Goal: Communication & Community: Answer question/provide support

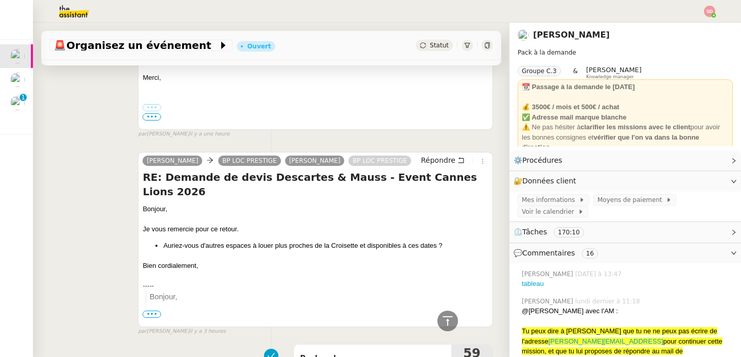
scroll to position [1377, 0]
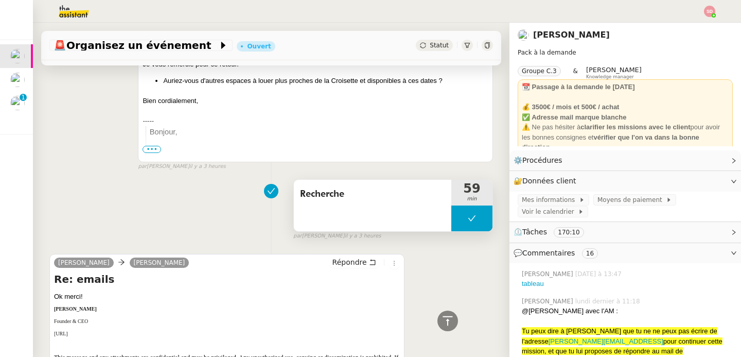
click at [451, 223] on button at bounding box center [471, 218] width 41 height 26
click at [451, 223] on div at bounding box center [461, 218] width 21 height 26
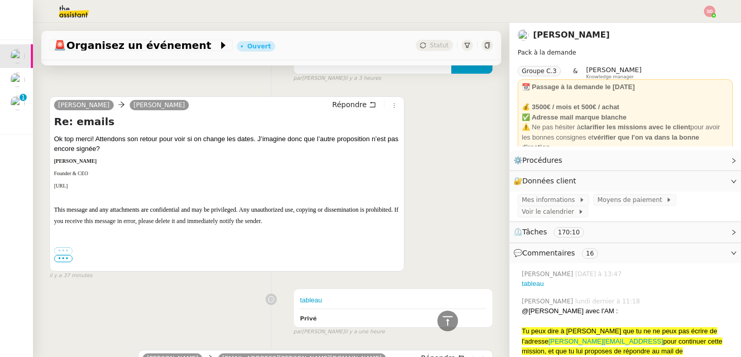
scroll to position [409, 0]
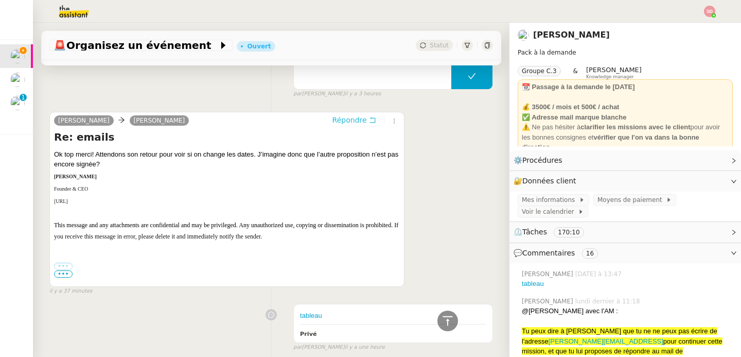
click at [352, 119] on span "Répondre" at bounding box center [349, 120] width 34 height 10
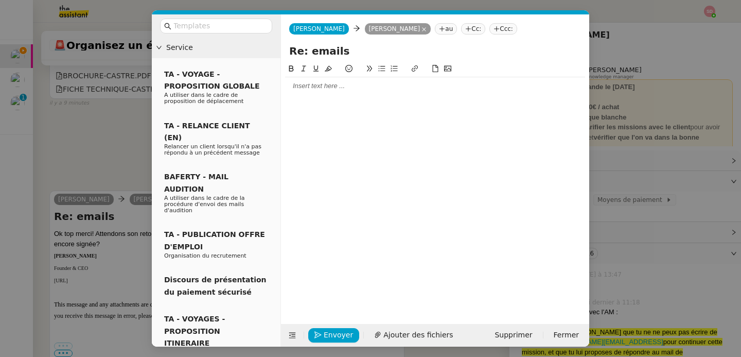
scroll to position [487, 0]
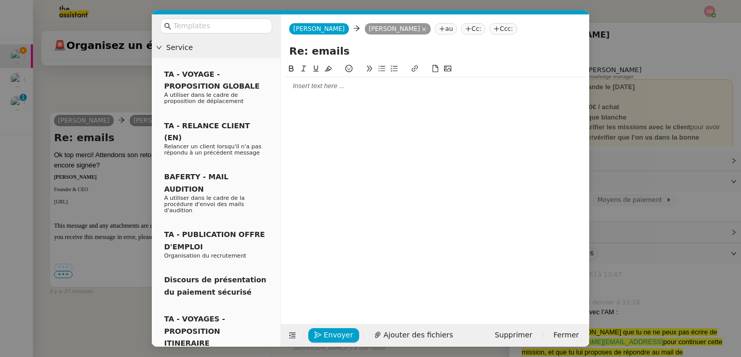
click at [324, 91] on div at bounding box center [435, 85] width 300 height 9
click at [295, 336] on icon at bounding box center [292, 334] width 7 height 7
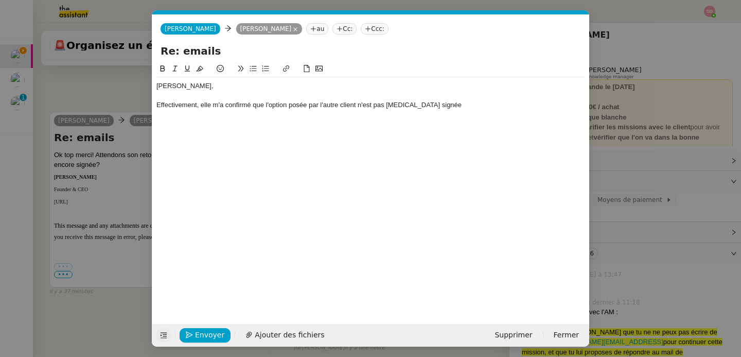
click at [453, 111] on div "[PERSON_NAME], Effectivement, elle m'a confirmé que l'option posée par l'autre …" at bounding box center [370, 95] width 429 height 37
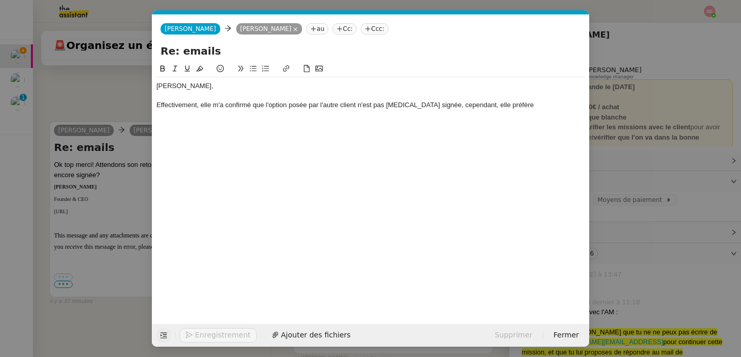
scroll to position [527, 0]
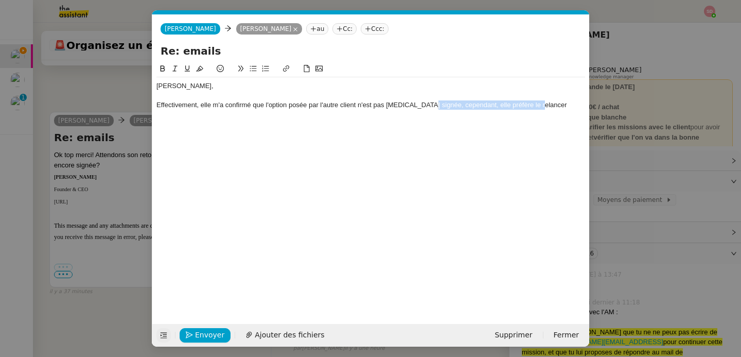
drag, startPoint x: 429, startPoint y: 105, endPoint x: 478, endPoint y: 135, distance: 57.7
click at [478, 135] on div "[PERSON_NAME], Effectivement, elle m'a confirmé que l'option posée par l'autre …" at bounding box center [370, 185] width 429 height 245
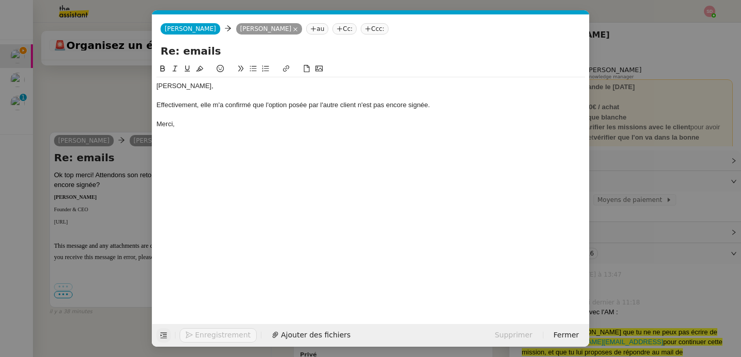
scroll to position [538, 0]
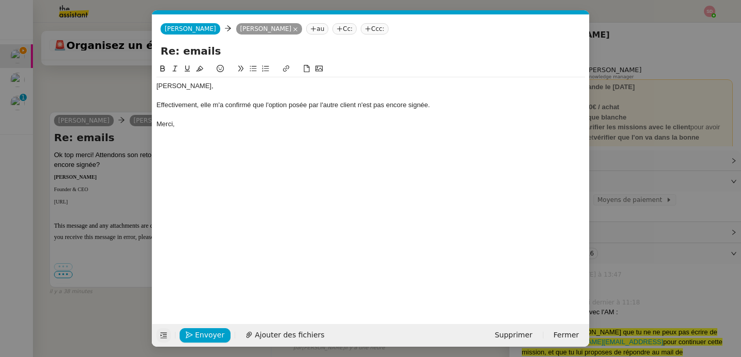
click at [144, 227] on nz-modal-container "Service TA - VOYAGE - PROPOSITION GLOBALE A utiliser dans le cadre de propositi…" at bounding box center [370, 178] width 741 height 357
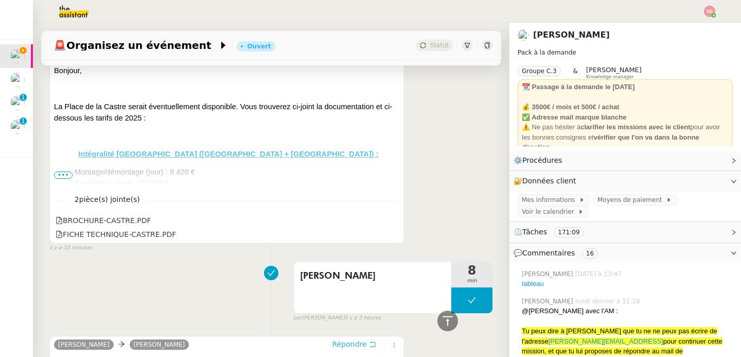
scroll to position [366, 0]
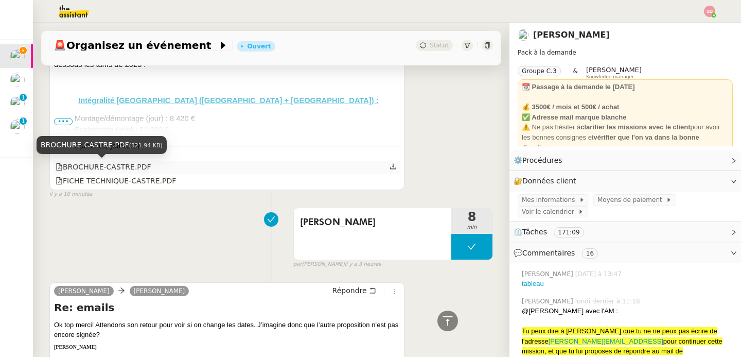
click at [136, 167] on div "BROCHURE-CASTRE.PDF" at bounding box center [104, 167] width 96 height 12
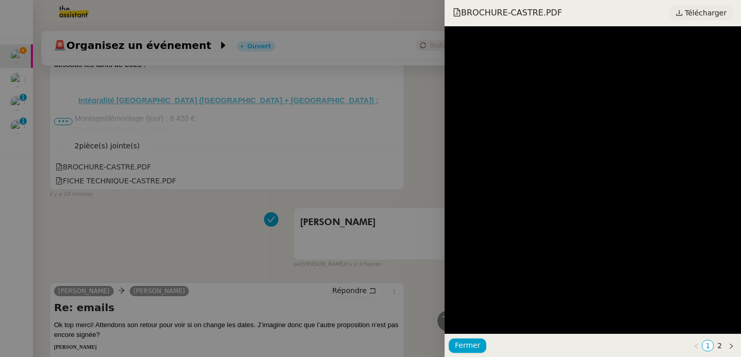
click at [708, 12] on span "Télécharger" at bounding box center [706, 12] width 42 height 13
click at [155, 188] on div at bounding box center [370, 178] width 741 height 357
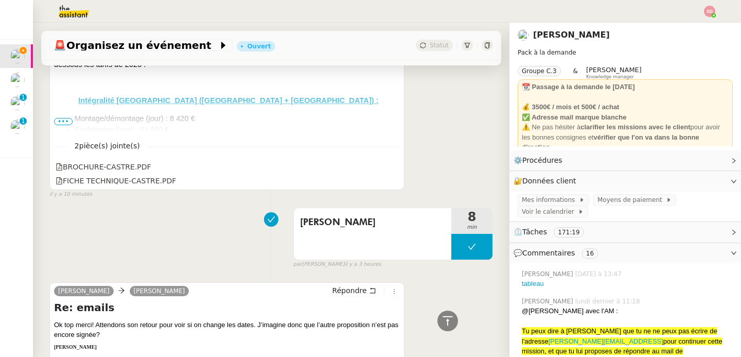
click at [145, 180] on div "FICHE TECHNIQUE-CASTRE.PDF" at bounding box center [116, 181] width 120 height 12
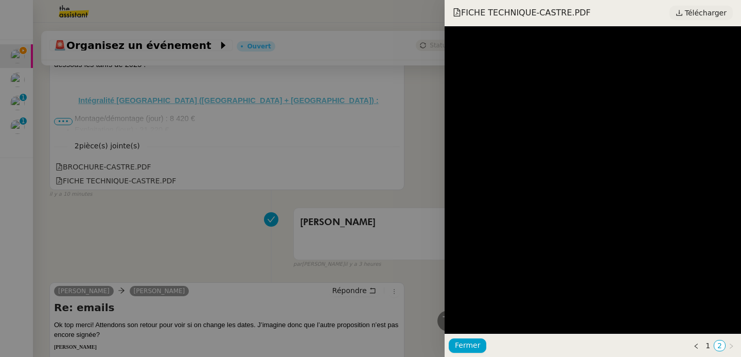
click at [687, 13] on span "Télécharger" at bounding box center [706, 12] width 42 height 13
click at [122, 212] on div at bounding box center [370, 178] width 741 height 357
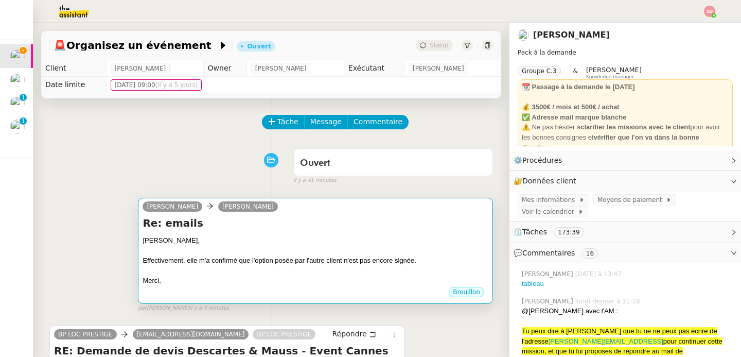
scroll to position [187, 0]
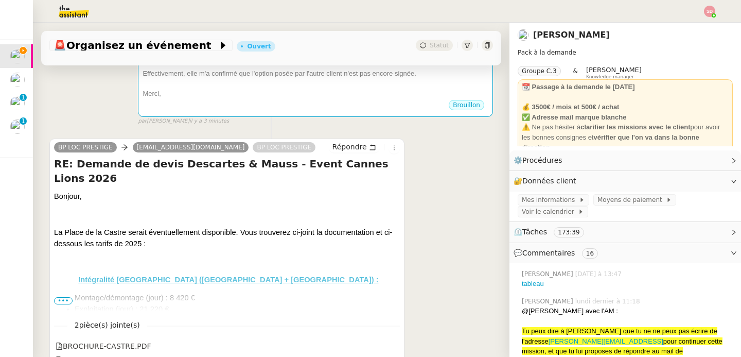
click at [55, 297] on ul "Montage/démontage (jour) : 8 420 € Exploitation (jour) : 21 220 € Caution + Cer…" at bounding box center [227, 314] width 346 height 45
click at [61, 299] on span "•••" at bounding box center [63, 300] width 19 height 7
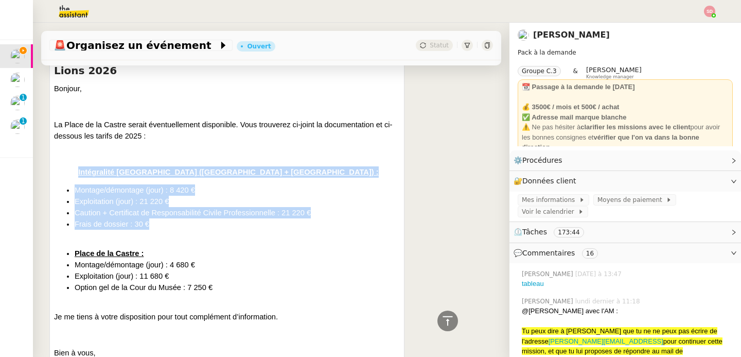
scroll to position [296, 0]
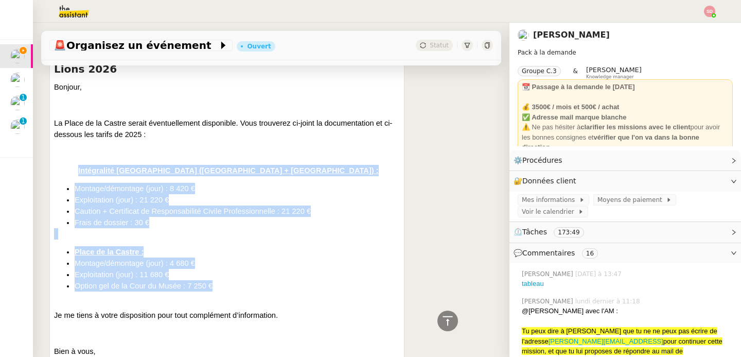
drag, startPoint x: 70, startPoint y: 156, endPoint x: 224, endPoint y: 270, distance: 191.0
copy div "Intégralité Place de la Castre ([GEOGRAPHIC_DATA] + [GEOGRAPHIC_DATA]) : Montag…"
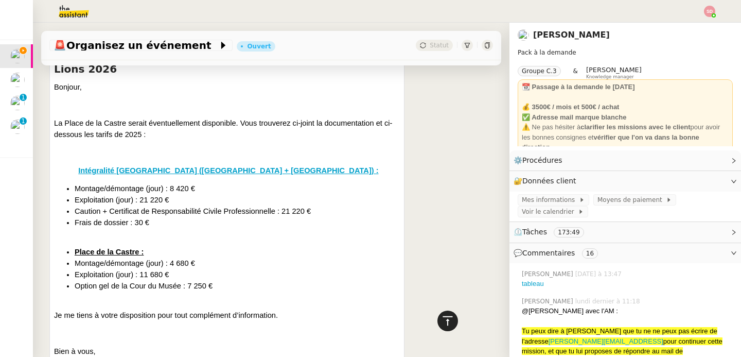
click at [446, 321] on icon at bounding box center [447, 320] width 12 height 12
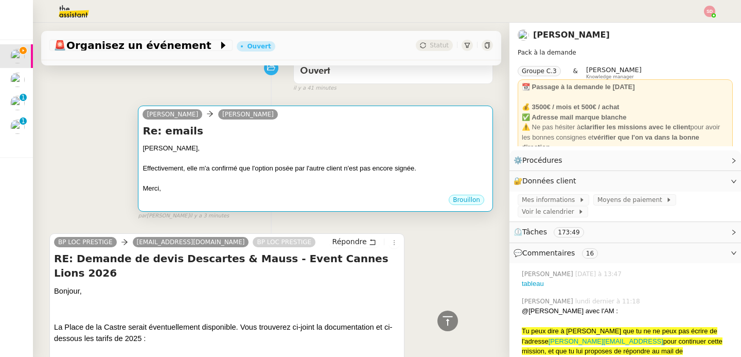
scroll to position [0, 0]
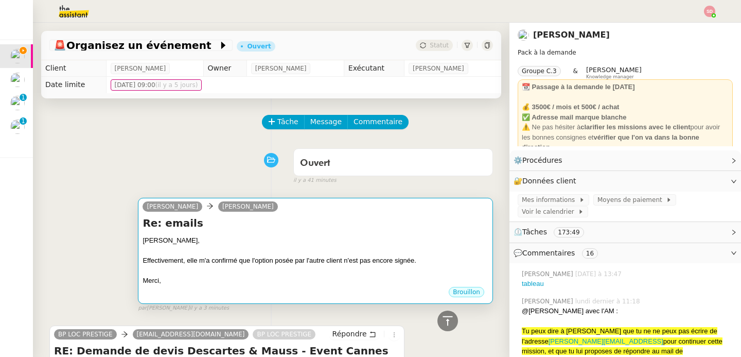
click at [346, 251] on div at bounding box center [316, 250] width 346 height 10
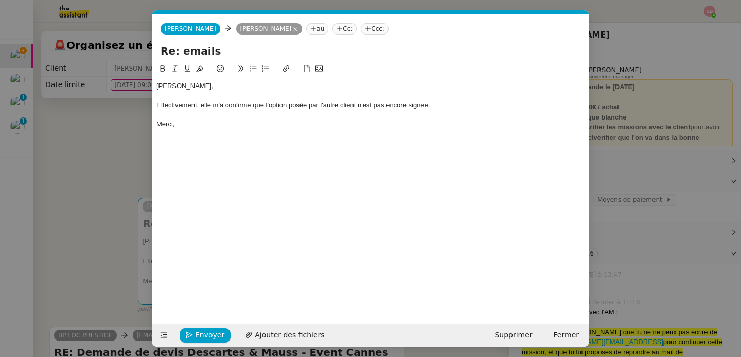
scroll to position [0, 22]
click at [450, 102] on div "Effectivement, elle m'a confirmé que l'option posée par l'autre client n'est pa…" at bounding box center [370, 104] width 429 height 9
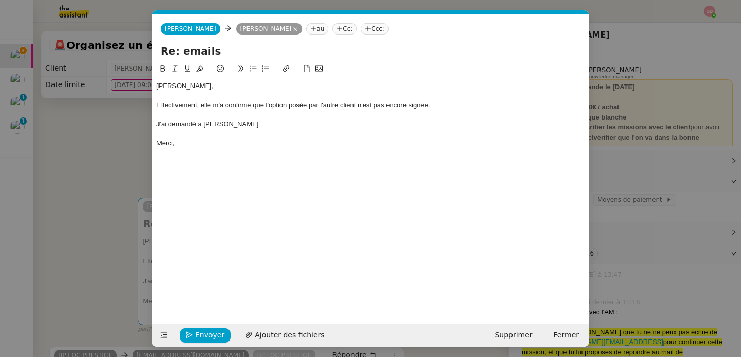
click at [112, 138] on nz-modal-container "Service TA - VOYAGE - PROPOSITION GLOBALE A utiliser dans le cadre de propositi…" at bounding box center [370, 178] width 741 height 357
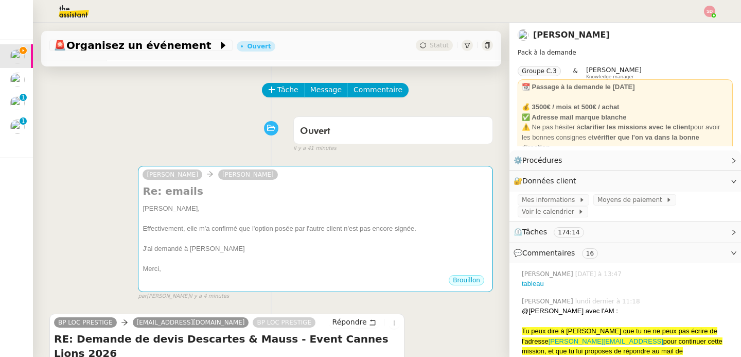
scroll to position [0, 0]
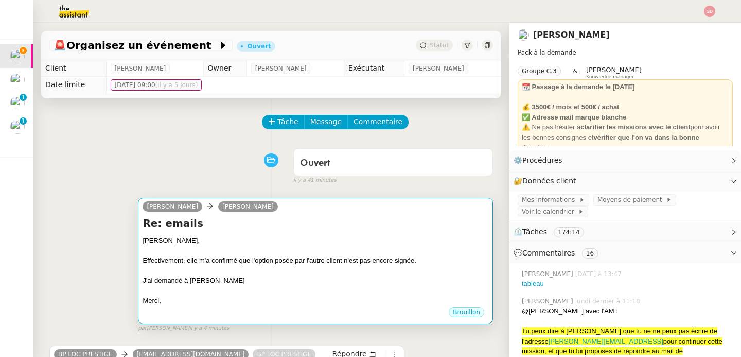
click at [279, 238] on div "[PERSON_NAME]," at bounding box center [316, 240] width 346 height 10
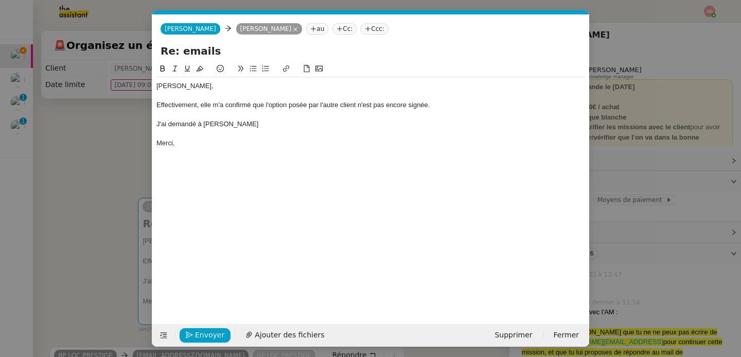
scroll to position [0, 22]
click at [252, 136] on div at bounding box center [370, 133] width 429 height 9
click at [244, 124] on div "J'ai demandé à [PERSON_NAME]" at bounding box center [370, 123] width 429 height 9
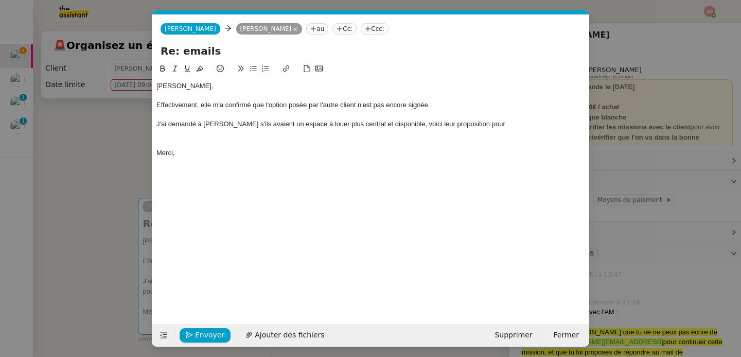
scroll to position [0, 0]
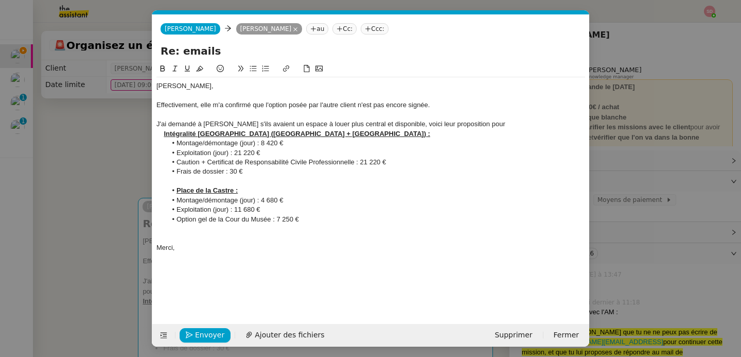
click at [498, 123] on div "J'ai demandé à [PERSON_NAME] s'ils avaient un espace à louer plus central et di…" at bounding box center [370, 123] width 429 height 9
click at [285, 178] on div at bounding box center [370, 180] width 429 height 9
click at [108, 200] on nz-modal-container "Service TA - VOYAGE - PROPOSITION GLOBALE A utiliser dans le cadre de propositi…" at bounding box center [370, 178] width 741 height 357
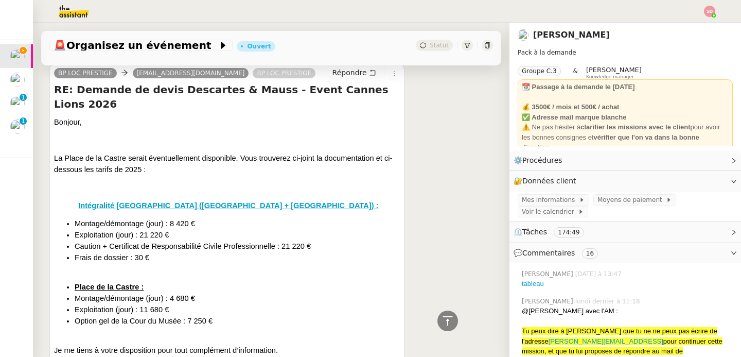
scroll to position [136, 0]
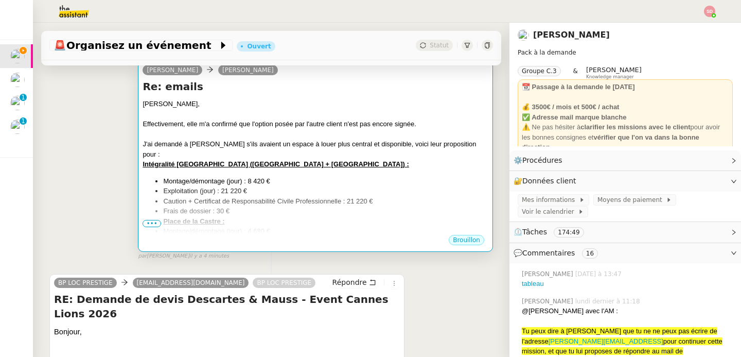
click at [279, 209] on li "Frais de dossier : 30 €" at bounding box center [325, 211] width 325 height 10
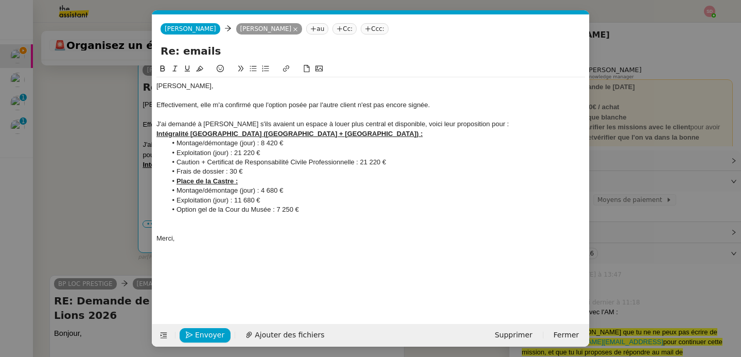
scroll to position [0, 22]
click at [418, 138] on div "Intégralité [GEOGRAPHIC_DATA] ([GEOGRAPHIC_DATA] + [GEOGRAPHIC_DATA]) :" at bounding box center [370, 133] width 429 height 9
click at [464, 134] on div "Intégralité [GEOGRAPHIC_DATA] ([GEOGRAPHIC_DATA] + [GEOGRAPHIC_DATA]) localisée…" at bounding box center [370, 133] width 429 height 9
drag, startPoint x: 457, startPoint y: 133, endPoint x: 420, endPoint y: 137, distance: 37.3
click at [420, 137] on u "Intégralité [GEOGRAPHIC_DATA] ([GEOGRAPHIC_DATA] + [GEOGRAPHIC_DATA]) localisée…" at bounding box center [309, 134] width 306 height 8
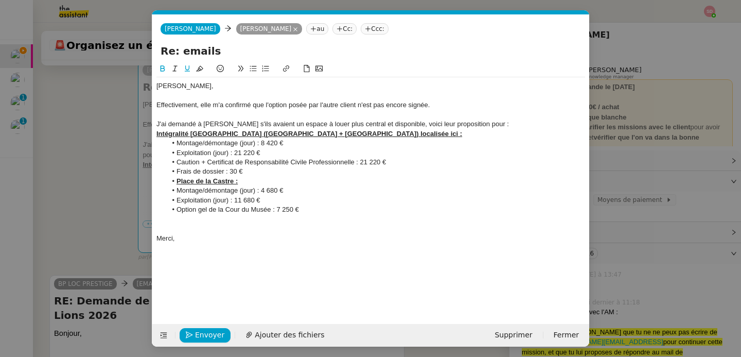
click at [282, 66] on icon at bounding box center [285, 68] width 7 height 7
paste input "[URL][DOMAIN_NAME]"
type input "[URL][DOMAIN_NAME]"
click at [506, 154] on link at bounding box center [499, 153] width 24 height 8
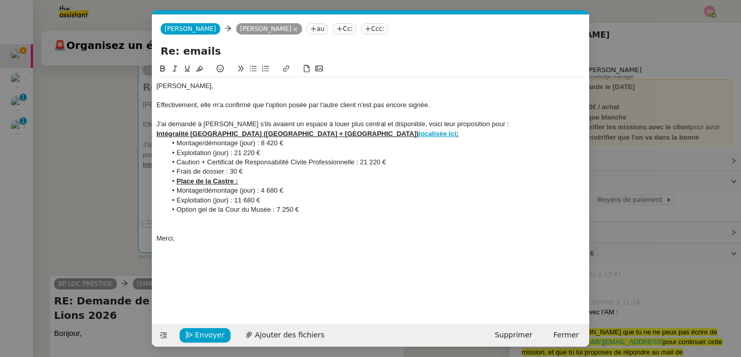
scroll to position [0, 0]
click at [476, 161] on li "Caution + Certificat de Responsabilité Civile Professionnelle : 21 220 €" at bounding box center [376, 161] width 419 height 9
click at [267, 237] on div "Merci," at bounding box center [370, 238] width 429 height 9
drag, startPoint x: 480, startPoint y: 126, endPoint x: 513, endPoint y: 122, distance: 33.1
click at [513, 122] on div "J'ai demandé à [PERSON_NAME] s'ils avaient un espace à louer plus central et di…" at bounding box center [370, 123] width 429 height 9
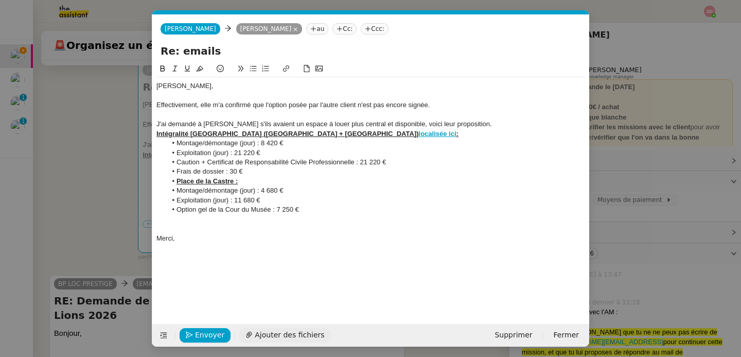
click at [273, 338] on span "Ajouter des fichiers" at bounding box center [289, 335] width 69 height 12
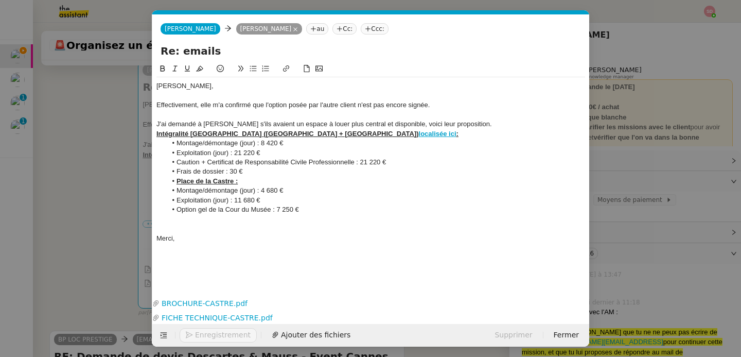
click at [428, 101] on div "Effectivement, elle m'a confirmé que l'option posée par l'autre client n'est pa…" at bounding box center [370, 104] width 429 height 9
click at [446, 108] on div "Effectivement, elle m'a confirmé que l'option posée par l'autre client n'est pa…" at bounding box center [370, 104] width 429 height 9
click at [199, 330] on span "Envoyer" at bounding box center [209, 335] width 29 height 12
click at [199, 330] on span "Confirmer l'envoi" at bounding box center [226, 335] width 62 height 12
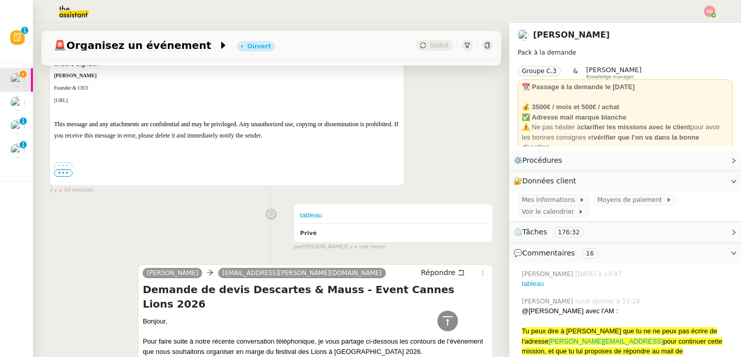
scroll to position [3287, 0]
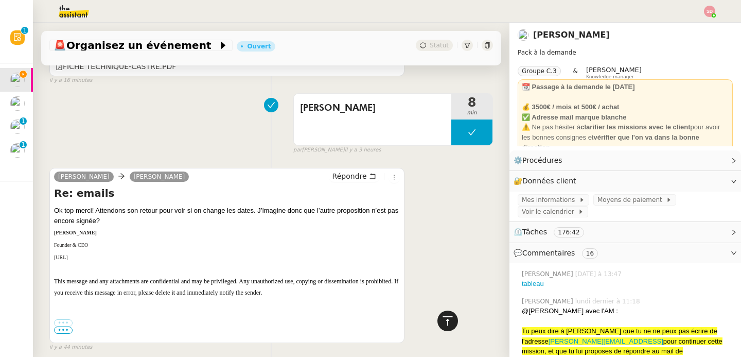
click at [442, 326] on icon at bounding box center [447, 320] width 12 height 12
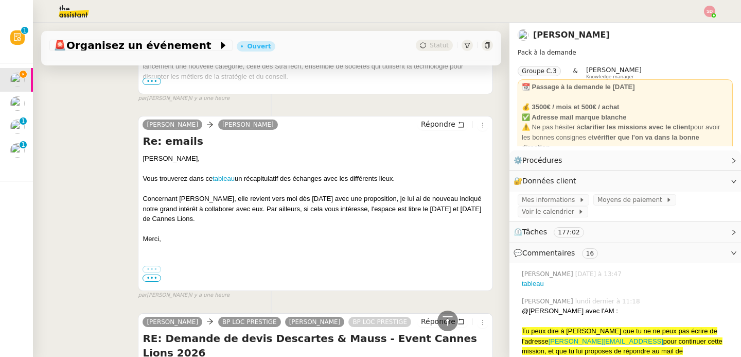
scroll to position [4304, 0]
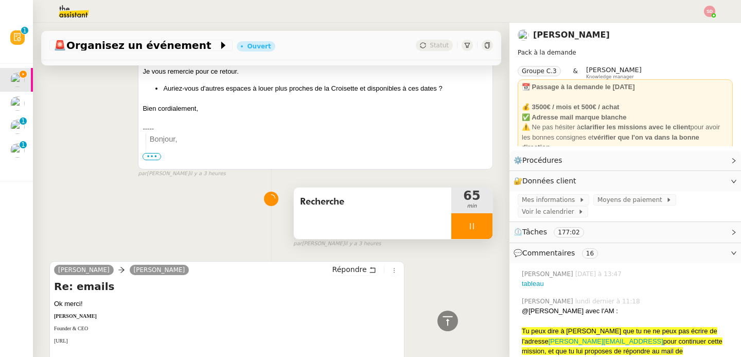
click at [472, 213] on div at bounding box center [471, 226] width 41 height 26
click at [478, 222] on icon at bounding box center [482, 226] width 8 height 8
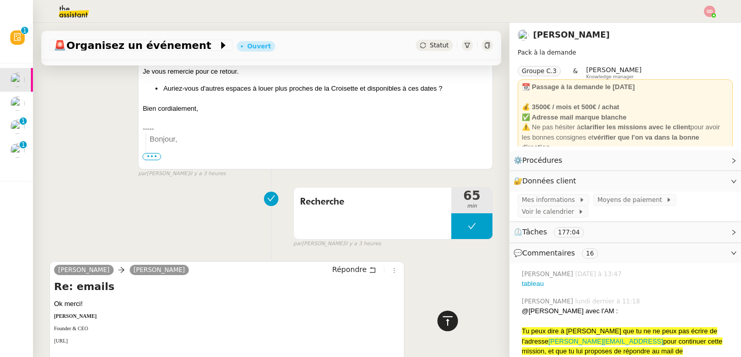
click at [442, 326] on icon at bounding box center [447, 320] width 12 height 12
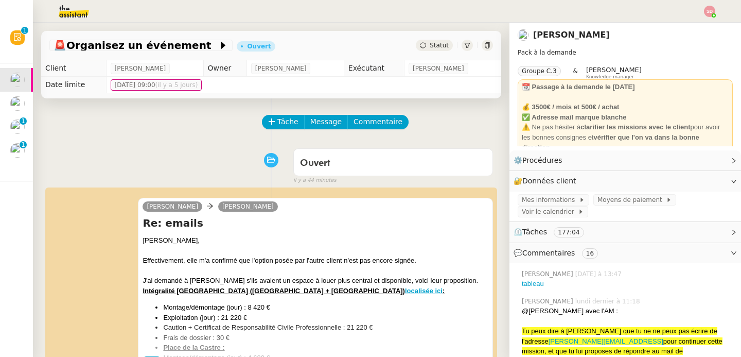
scroll to position [0, 0]
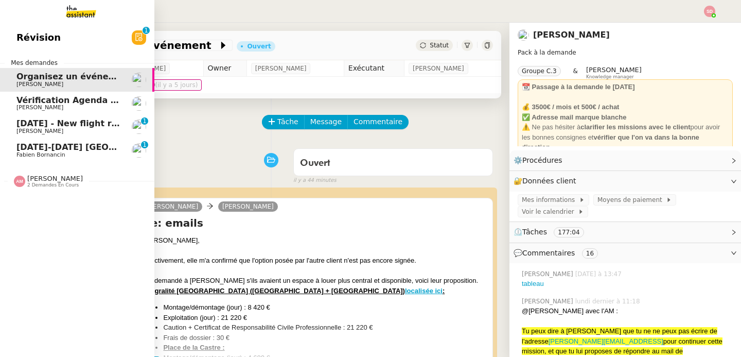
click at [50, 127] on span "[DATE] - New flight request - [PERSON_NAME]" at bounding box center [122, 123] width 212 height 10
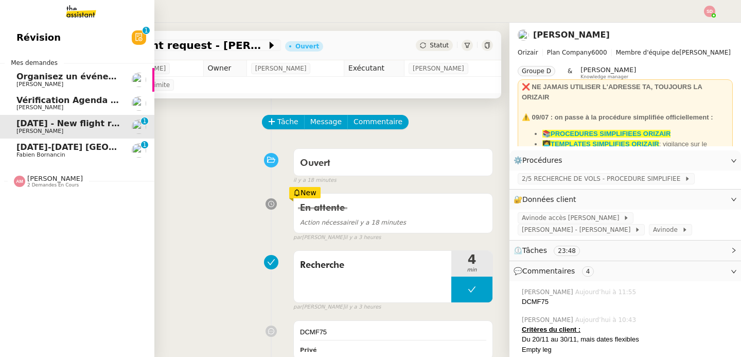
click at [47, 148] on span "[DATE]-[DATE] [GEOGRAPHIC_DATA]" at bounding box center [98, 147] width 165 height 10
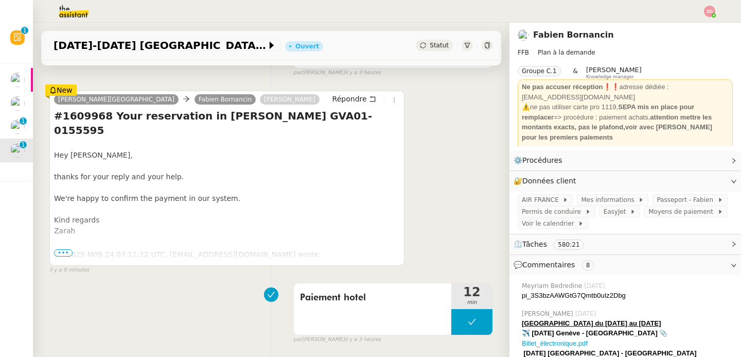
scroll to position [184, 0]
click at [451, 321] on button at bounding box center [471, 321] width 41 height 26
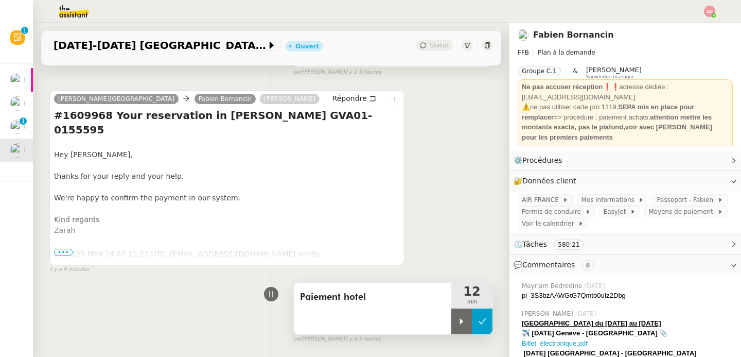
click at [451, 321] on div at bounding box center [461, 321] width 21 height 26
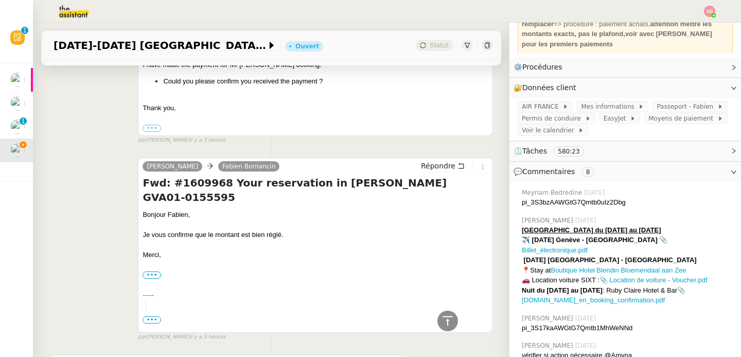
scroll to position [118, 0]
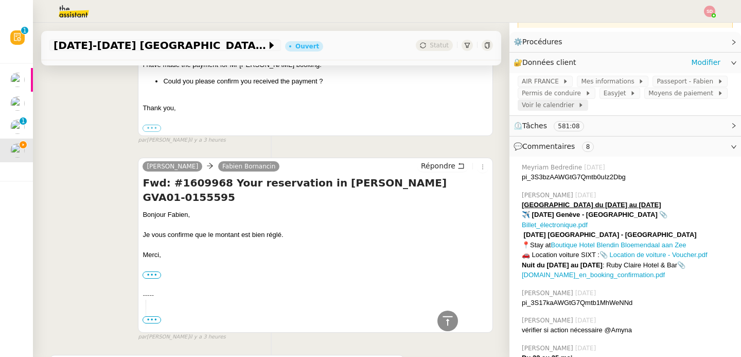
click at [555, 106] on span "Voir le calendrier" at bounding box center [550, 105] width 56 height 10
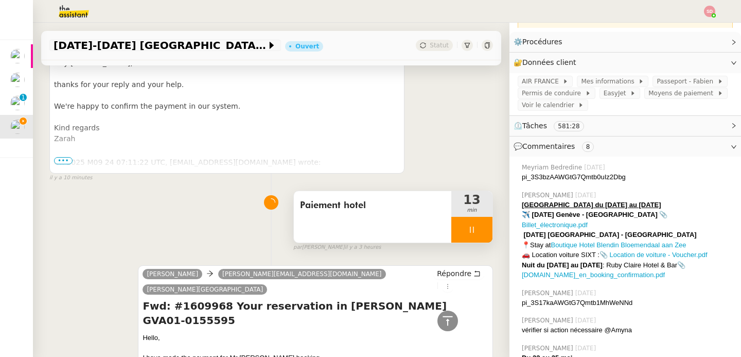
scroll to position [293, 0]
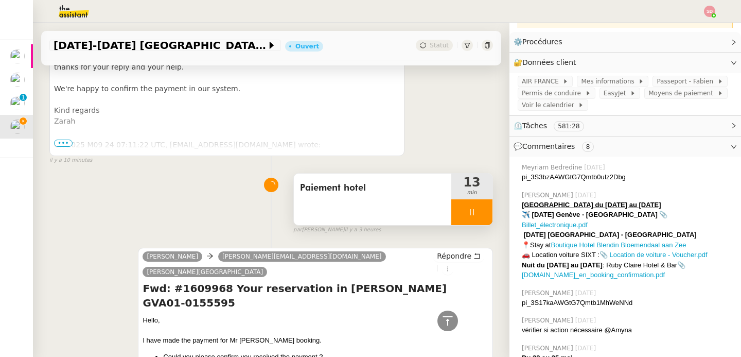
click at [469, 212] on div at bounding box center [471, 212] width 41 height 26
click at [479, 212] on icon at bounding box center [483, 212] width 8 height 6
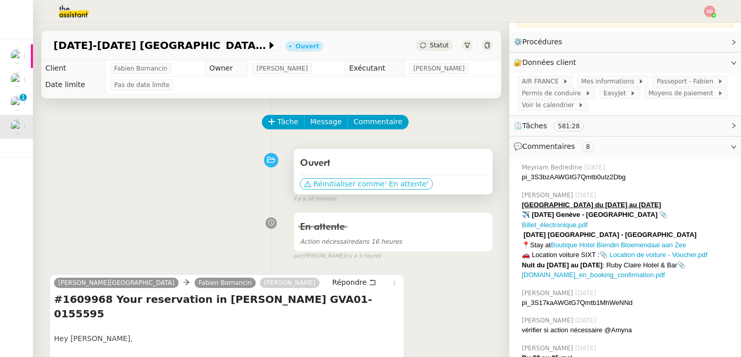
click at [384, 184] on span "' En attente'" at bounding box center [406, 184] width 44 height 10
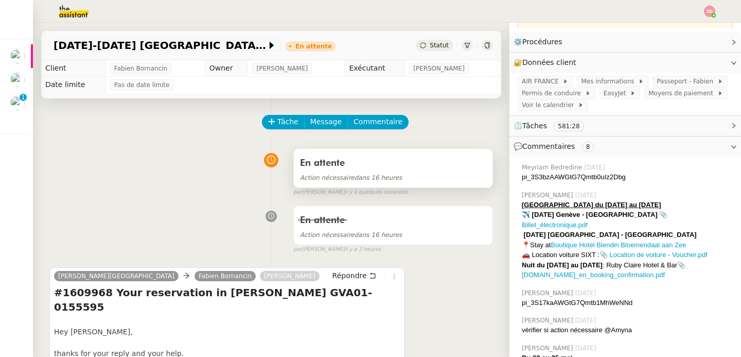
click at [382, 159] on div "En attente" at bounding box center [393, 163] width 186 height 16
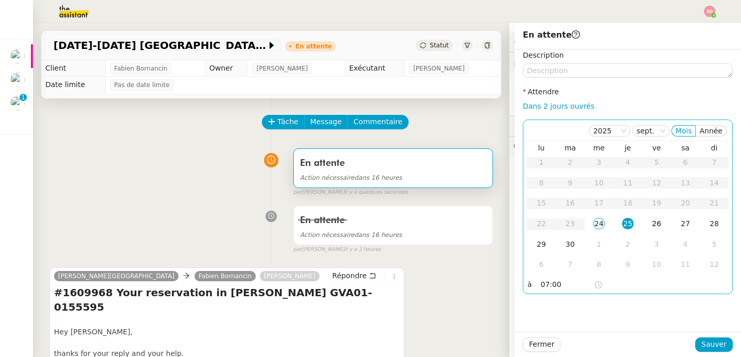
click at [651, 225] on div "26" at bounding box center [656, 223] width 11 height 11
click at [701, 344] on span "Sauver" at bounding box center [713, 344] width 25 height 12
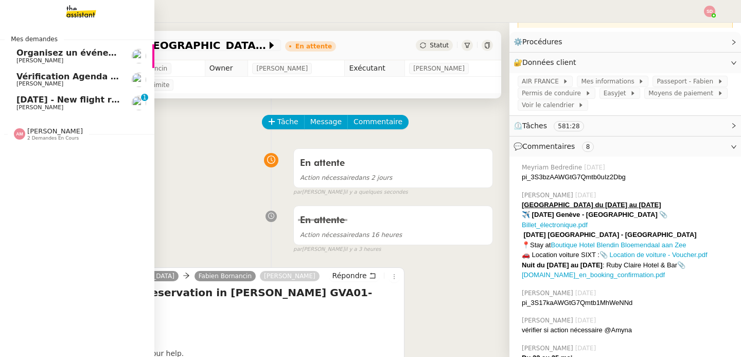
click at [67, 99] on span "[DATE] - New flight request - [PERSON_NAME]" at bounding box center [122, 100] width 212 height 10
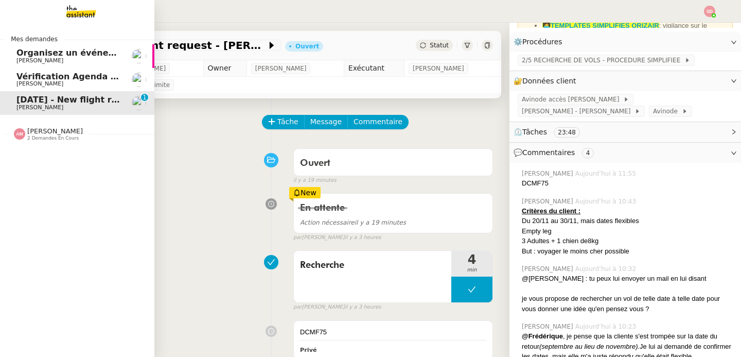
scroll to position [129, 0]
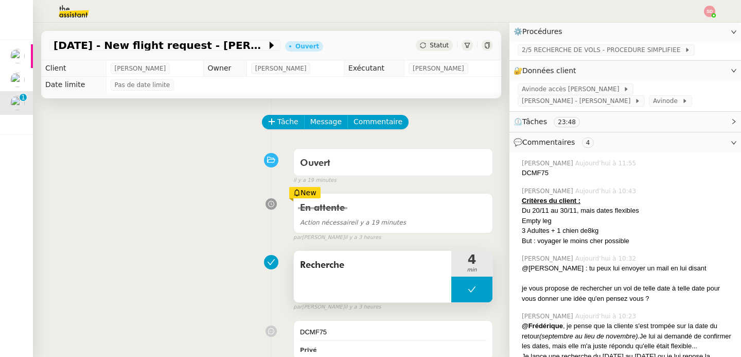
click at [451, 288] on button at bounding box center [471, 289] width 41 height 26
click at [457, 288] on icon at bounding box center [461, 289] width 8 height 8
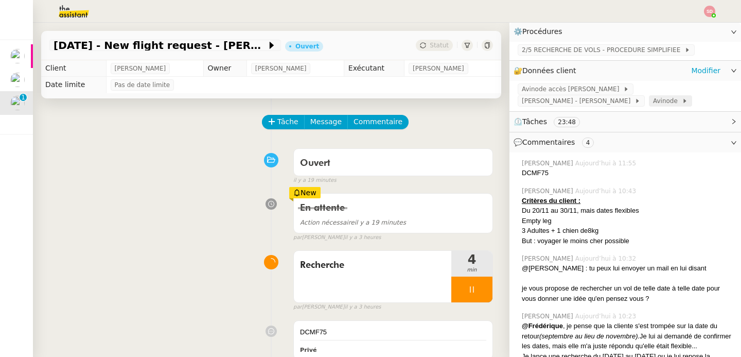
click at [653, 103] on span "Avinode" at bounding box center [667, 101] width 29 height 10
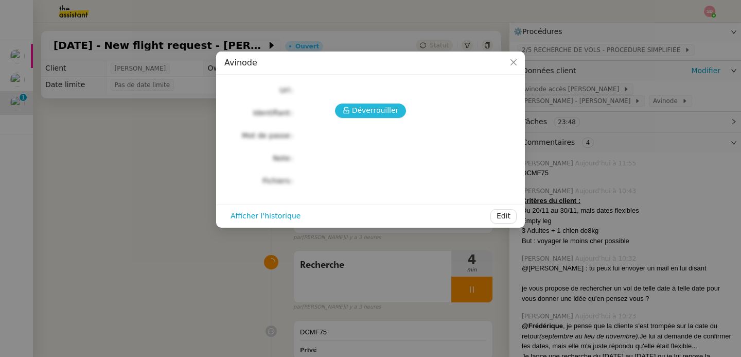
click at [369, 111] on span "Déverrouiller" at bounding box center [375, 110] width 47 height 12
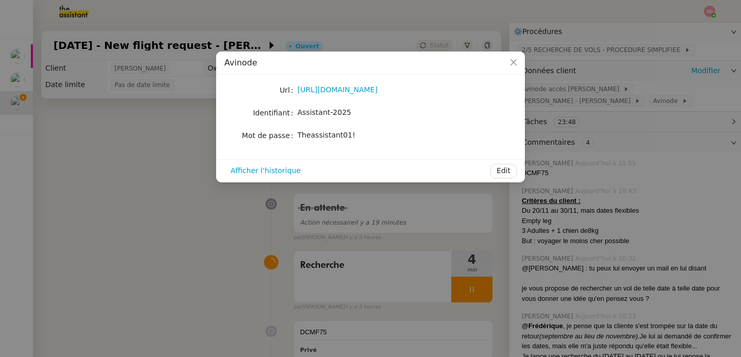
click at [345, 84] on div "[URL][DOMAIN_NAME]" at bounding box center [382, 90] width 170 height 12
click at [345, 91] on link "[URL][DOMAIN_NAME]" at bounding box center [337, 89] width 80 height 8
click at [311, 136] on span "Theassistant01!" at bounding box center [326, 135] width 58 height 8
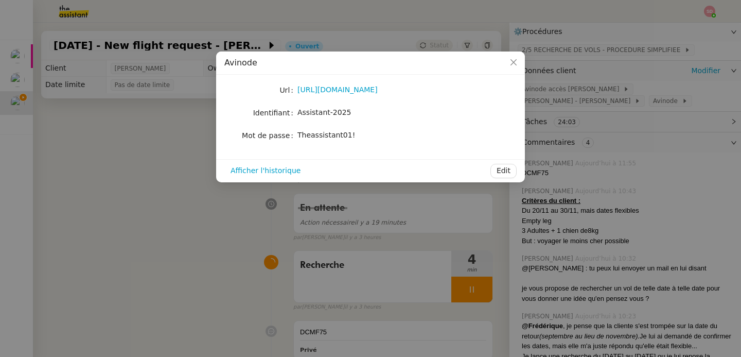
click at [311, 136] on span "Theassistant01!" at bounding box center [326, 135] width 58 height 8
click at [593, 237] on nz-modal-container "Avinode Url [URL][DOMAIN_NAME] Identifiant Assistant-2025 Mot de passe [SECURIT…" at bounding box center [370, 178] width 741 height 357
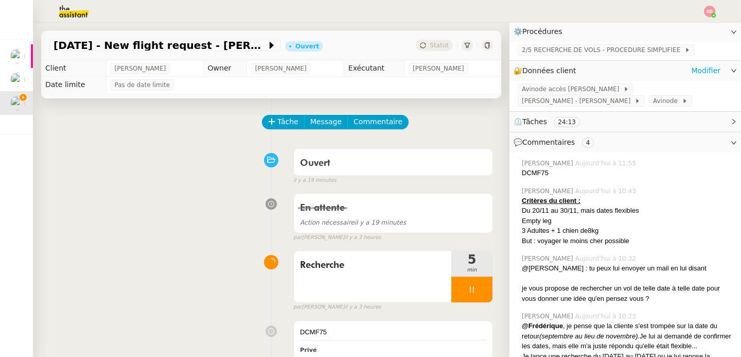
click at [528, 171] on div "DCMF75" at bounding box center [627, 173] width 211 height 10
click at [527, 171] on div "DCMF75" at bounding box center [627, 173] width 211 height 10
copy div "DCMF75"
click at [578, 48] on span "2/5 RECHERCHE DE VOLS - PROCEDURE SIMPLIFIEE" at bounding box center [603, 50] width 163 height 10
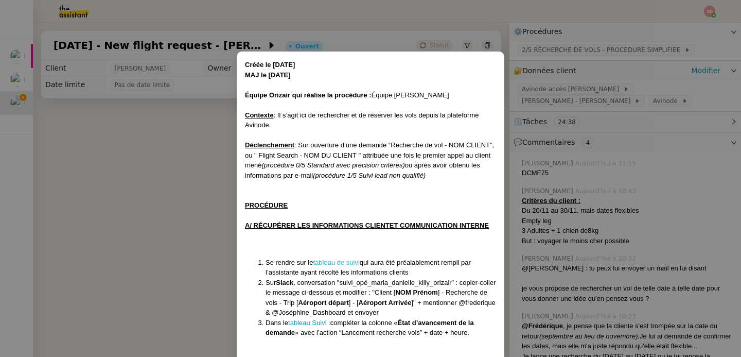
click at [338, 262] on link "tableau de suivi" at bounding box center [336, 262] width 46 height 8
click at [119, 196] on nz-modal-container "Créée le [DATE] MAJ le [DATE] Équipe Orizair qui réalise la procédure : Équipe …" at bounding box center [370, 178] width 741 height 357
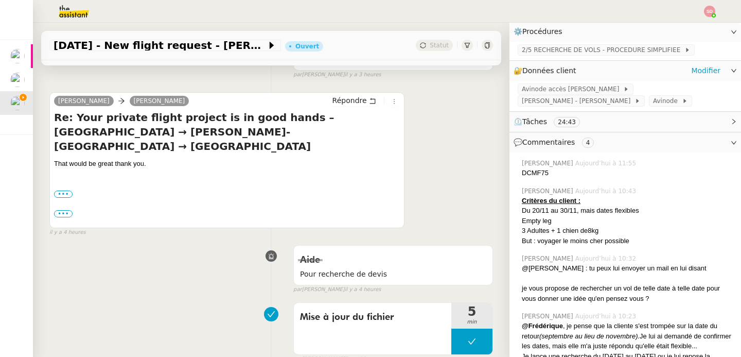
scroll to position [292, 0]
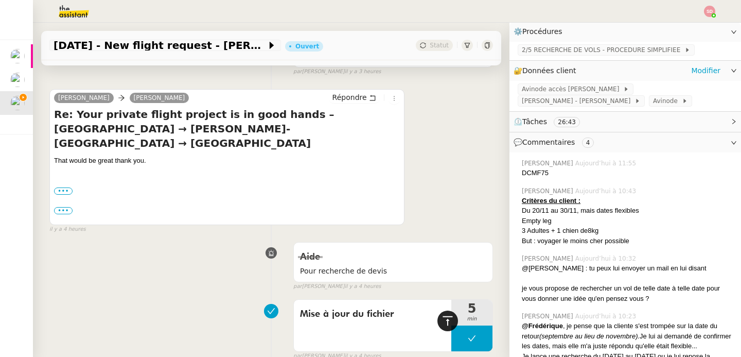
click at [442, 316] on icon at bounding box center [447, 319] width 10 height 9
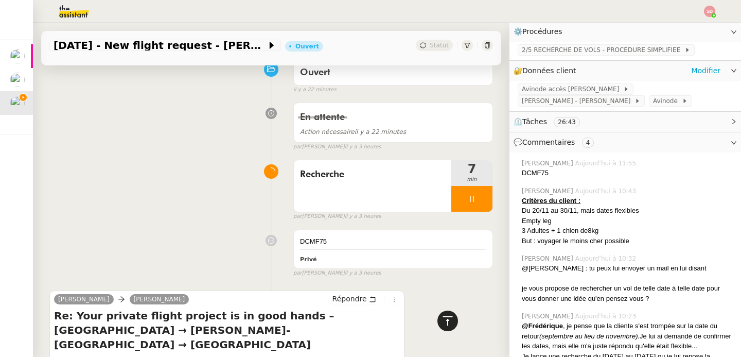
scroll to position [0, 0]
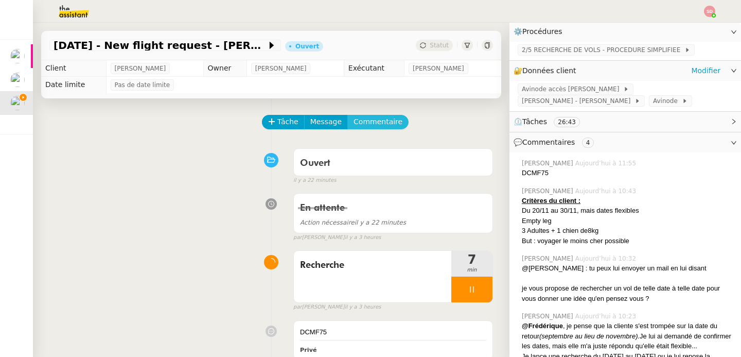
click at [361, 118] on span "Commentaire" at bounding box center [377, 122] width 49 height 12
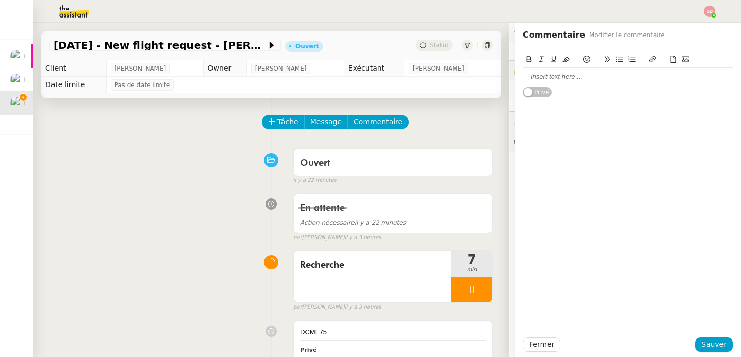
click at [670, 56] on icon at bounding box center [673, 59] width 6 height 7
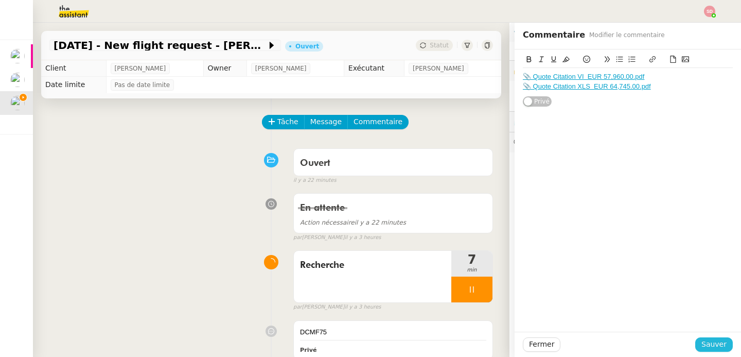
click at [711, 346] on span "Sauver" at bounding box center [713, 344] width 25 height 12
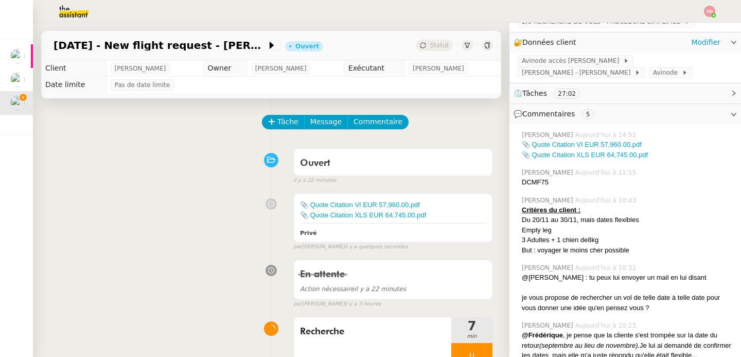
scroll to position [209, 0]
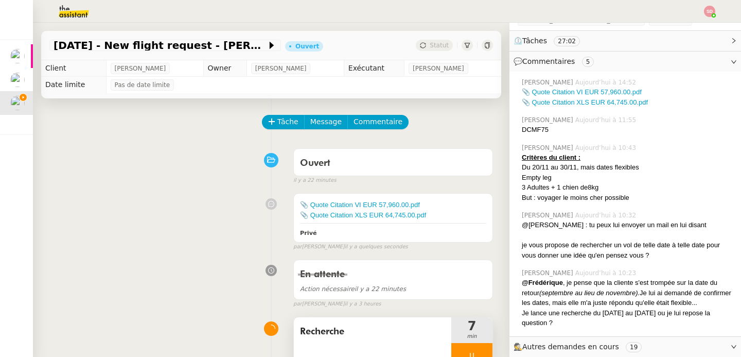
click at [464, 347] on div at bounding box center [471, 356] width 41 height 26
click at [472, 347] on button at bounding box center [482, 356] width 21 height 26
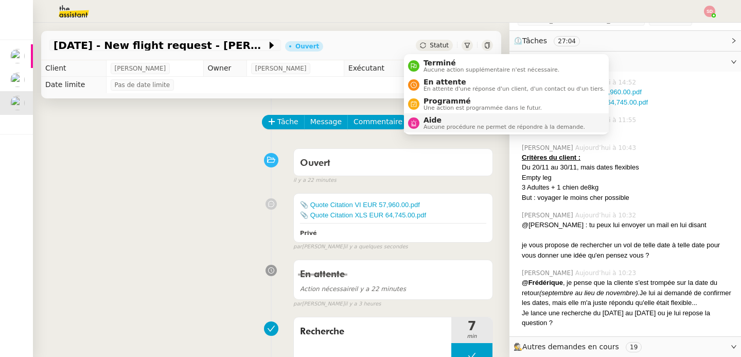
click at [438, 119] on span "Aide" at bounding box center [504, 120] width 162 height 8
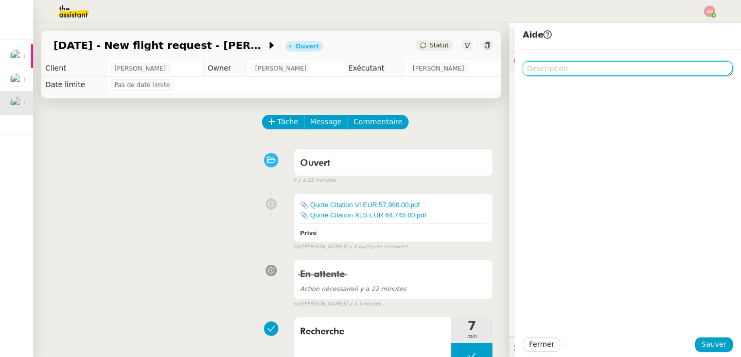
click at [596, 67] on textarea at bounding box center [628, 68] width 210 height 14
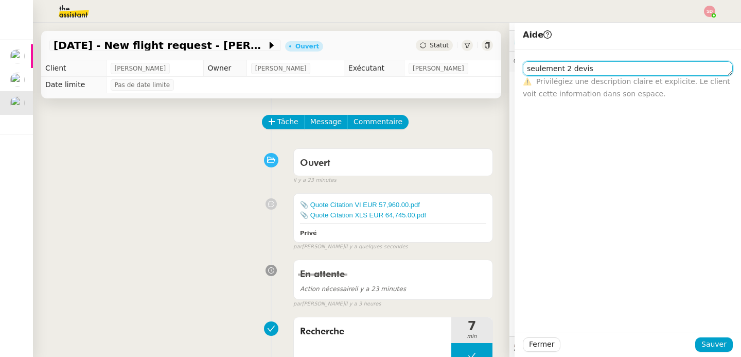
type textarea "seulement 2 devis"
click at [666, 68] on textarea "seulement 2 devis" at bounding box center [628, 68] width 210 height 14
type textarea "seulement 2 devis acceptés"
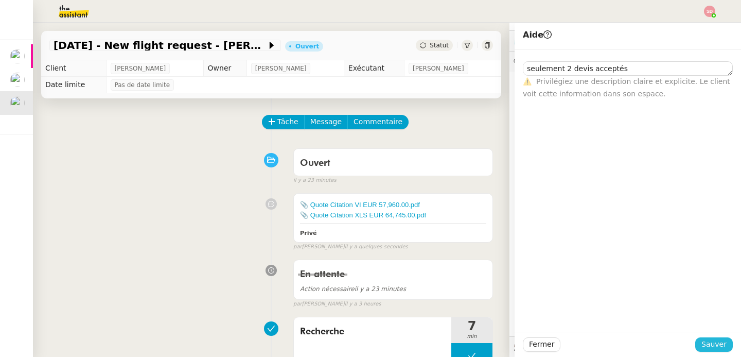
click at [705, 347] on span "Sauver" at bounding box center [713, 344] width 25 height 12
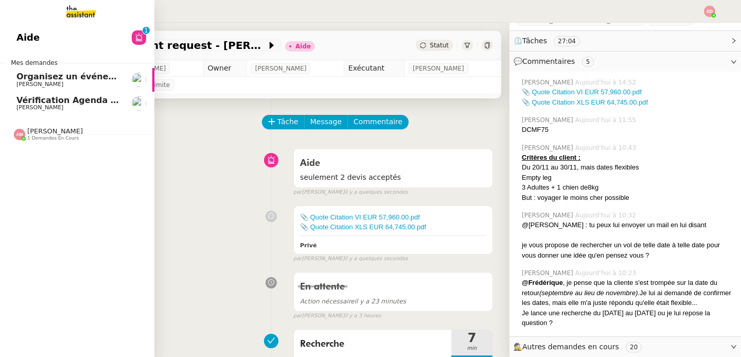
click at [46, 139] on span "1 demandes en cours" at bounding box center [52, 138] width 51 height 6
click at [46, 148] on link "Sous-procédure 2 : Édition des brouillons de facturation - [DATE] [PERSON_NAME]" at bounding box center [77, 157] width 154 height 24
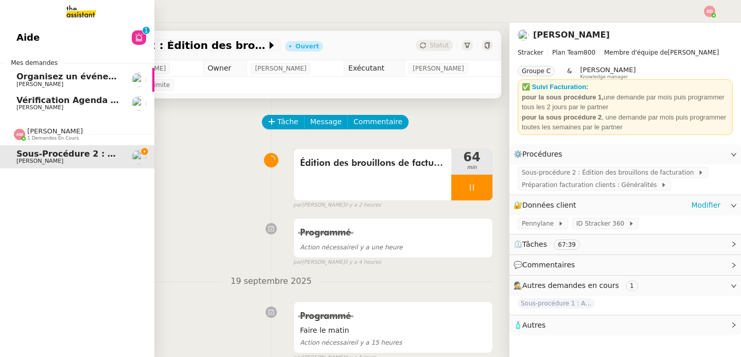
click at [34, 139] on span "1 demandes en cours" at bounding box center [52, 138] width 51 height 6
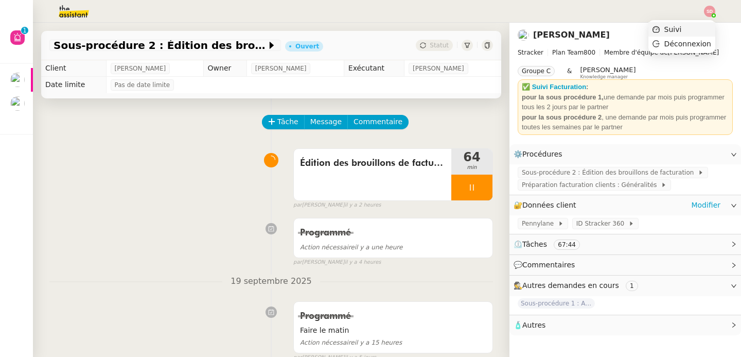
click at [706, 25] on li "Suivi" at bounding box center [681, 29] width 67 height 14
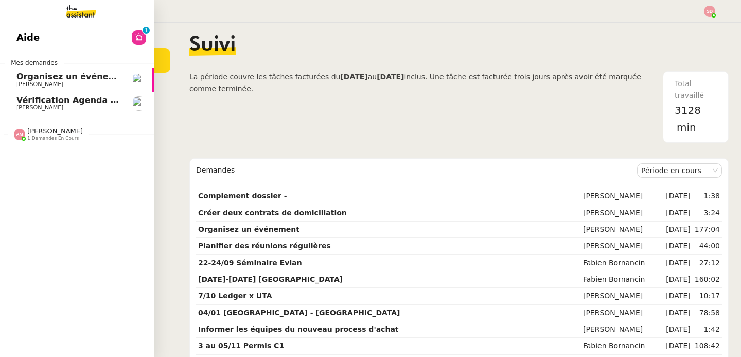
click at [29, 81] on span "[PERSON_NAME]" at bounding box center [39, 84] width 47 height 7
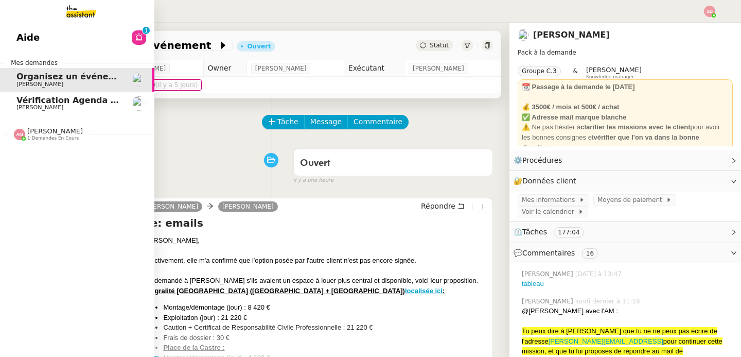
click at [110, 107] on span "[PERSON_NAME]" at bounding box center [68, 107] width 104 height 6
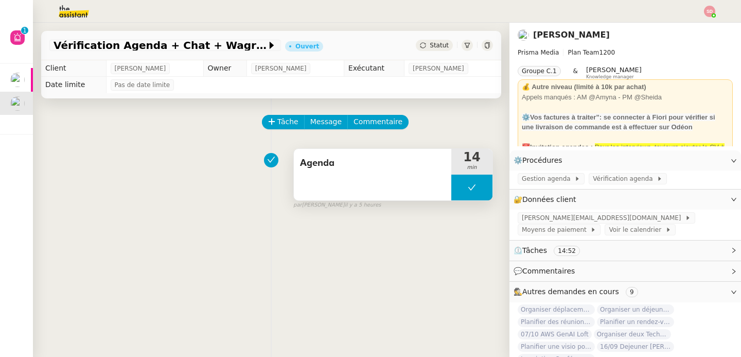
click at [454, 197] on button at bounding box center [471, 187] width 41 height 26
click at [454, 197] on div at bounding box center [461, 187] width 21 height 26
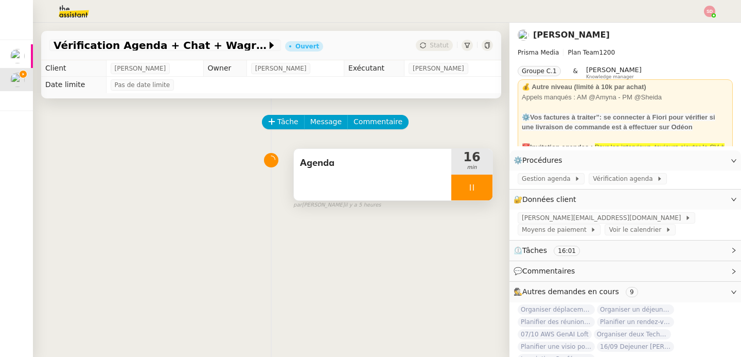
click at [481, 187] on div at bounding box center [471, 187] width 41 height 26
click at [481, 187] on button at bounding box center [482, 187] width 21 height 26
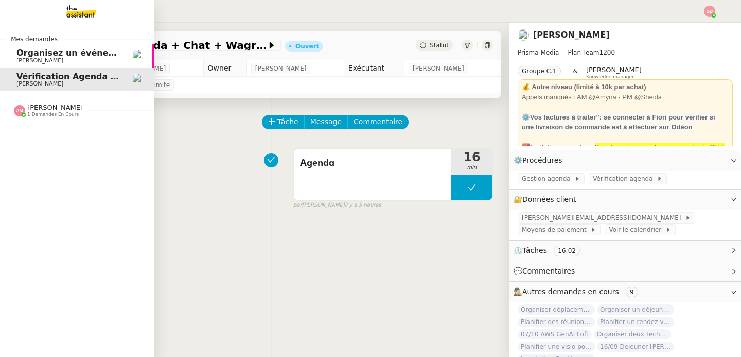
click at [16, 63] on span "[PERSON_NAME]" at bounding box center [39, 60] width 47 height 7
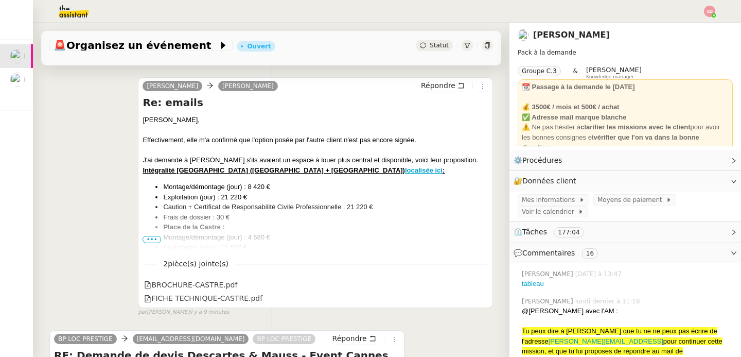
scroll to position [130, 0]
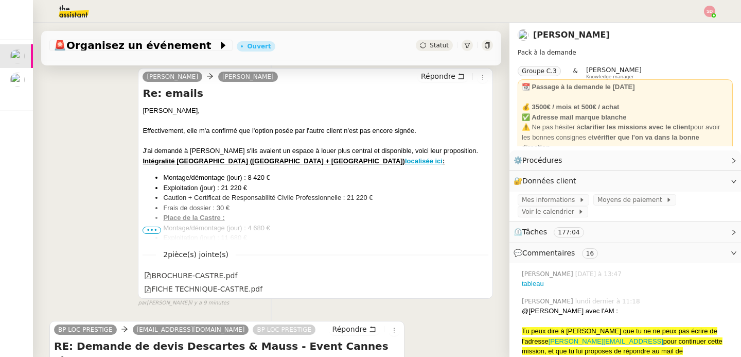
click at [147, 230] on span "•••" at bounding box center [152, 229] width 19 height 7
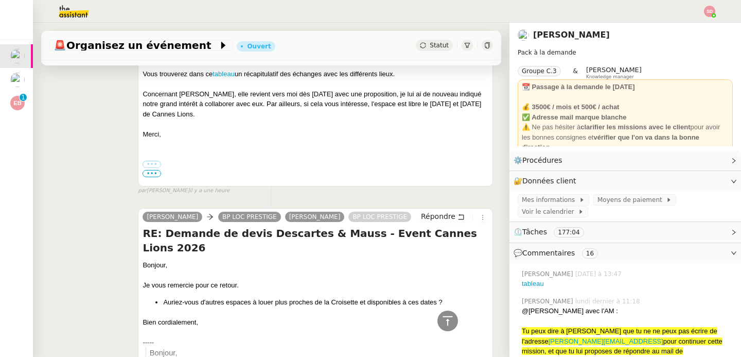
scroll to position [1867, 0]
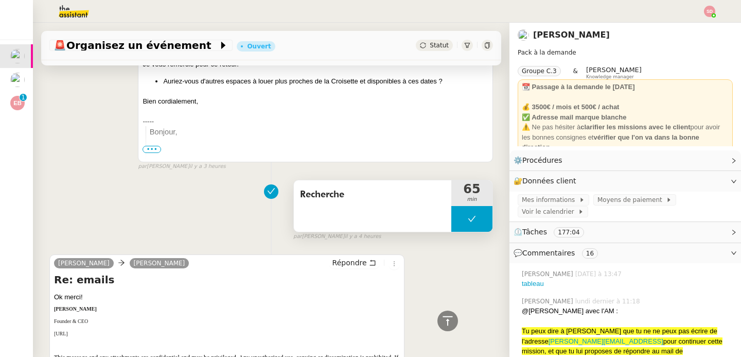
click at [451, 217] on button at bounding box center [471, 219] width 41 height 26
click at [460, 217] on icon at bounding box center [462, 219] width 4 height 6
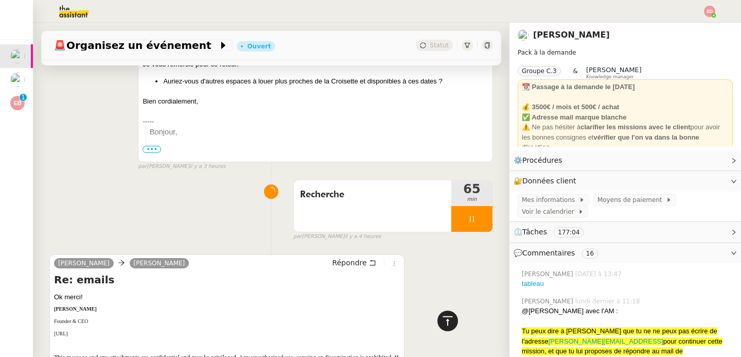
click at [442, 323] on icon at bounding box center [447, 320] width 12 height 12
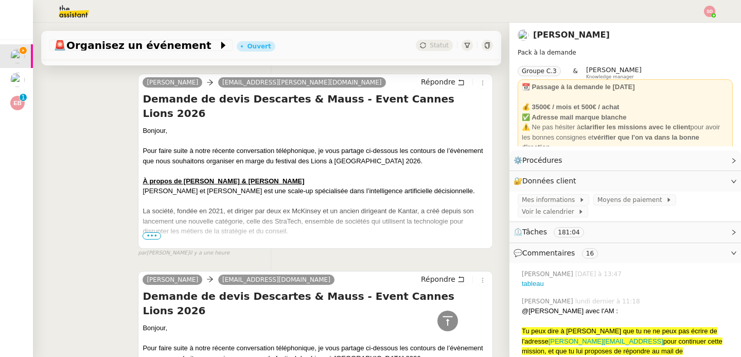
scroll to position [1186, 0]
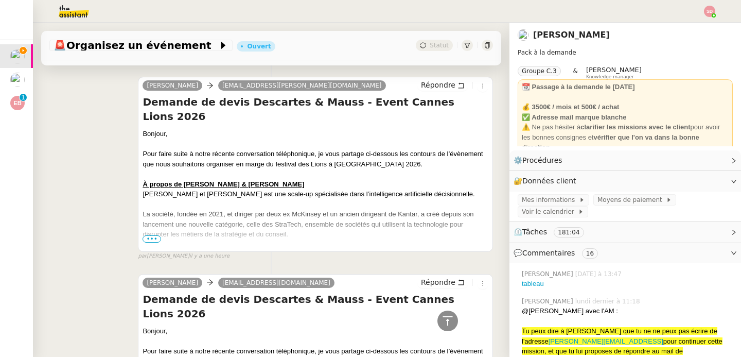
click at [149, 239] on span "•••" at bounding box center [152, 238] width 19 height 7
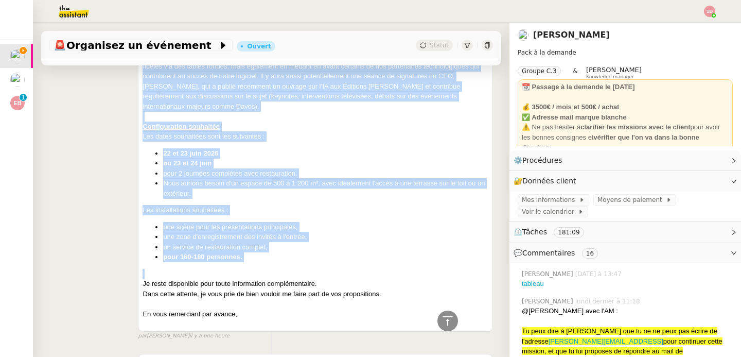
scroll to position [1598, 0]
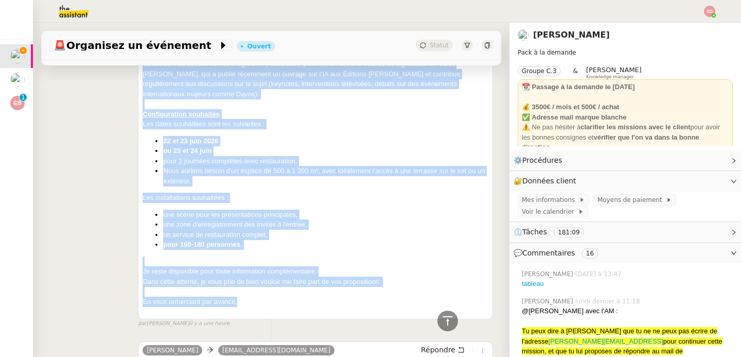
drag, startPoint x: 144, startPoint y: 100, endPoint x: 322, endPoint y: 287, distance: 258.0
click at [322, 287] on div "Demande de devis Descartes & Mauss - Event Cannes Lions 2026 Bonjour, Pour fair…" at bounding box center [316, 0] width 346 height 633
copy div "Loremip do sitam Consectet & Adipi - Elits Doeius Tempo 3757 Incidid, Utla etdo…"
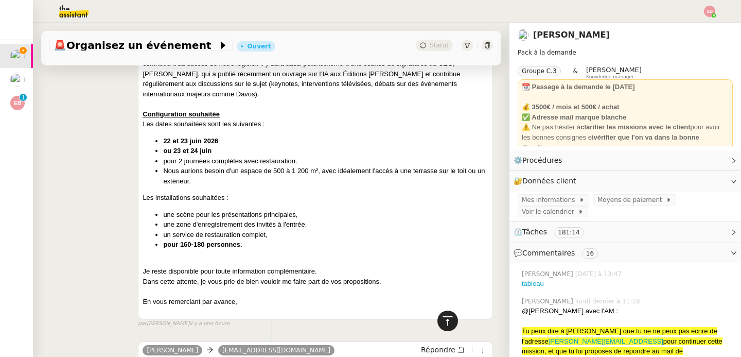
click at [450, 322] on icon at bounding box center [447, 320] width 12 height 12
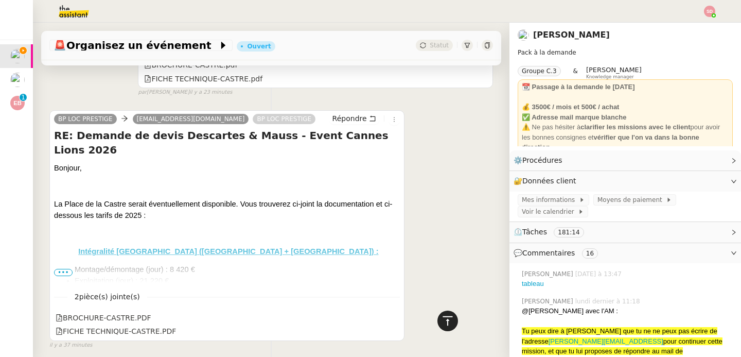
scroll to position [0, 0]
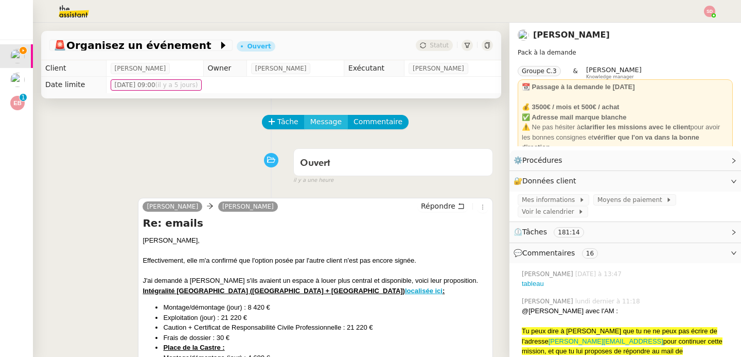
click at [321, 126] on span "Message" at bounding box center [325, 122] width 31 height 12
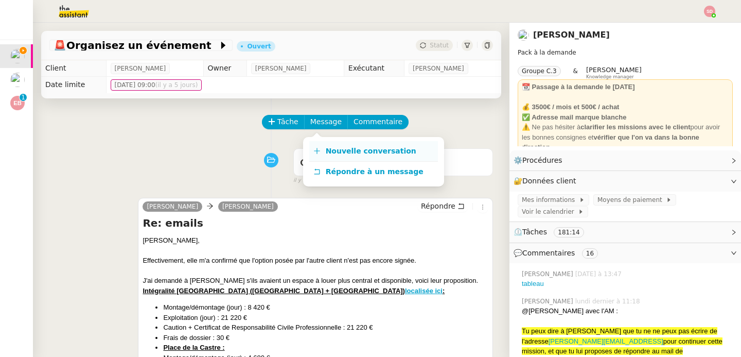
click at [321, 151] on link "Nouvelle conversation" at bounding box center [373, 151] width 129 height 21
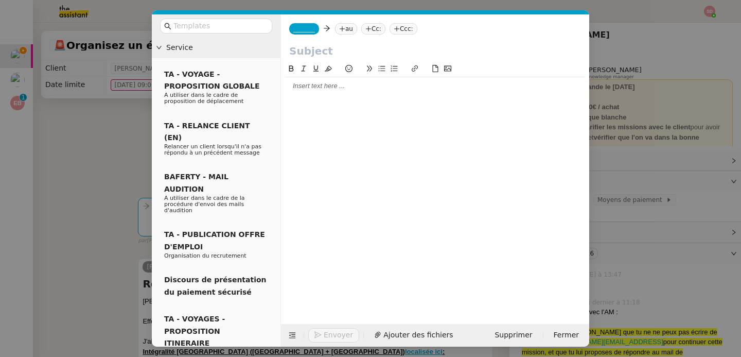
click at [306, 24] on nz-tag "_______" at bounding box center [304, 28] width 30 height 11
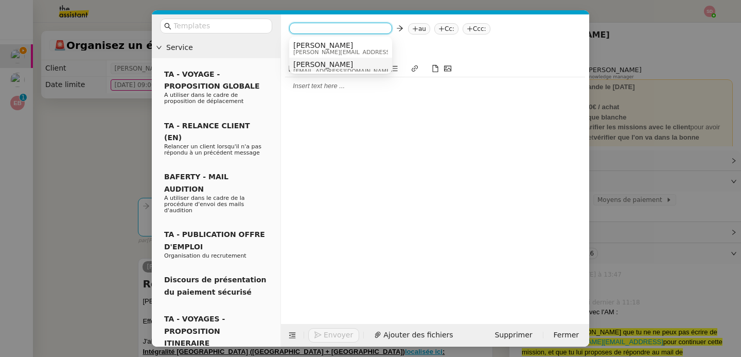
click at [325, 64] on span "[PERSON_NAME]" at bounding box center [342, 64] width 99 height 8
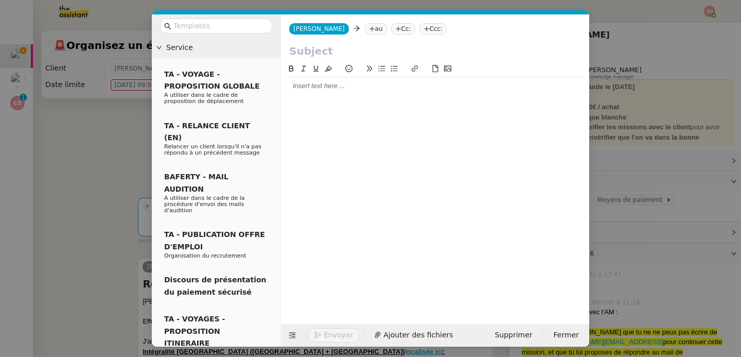
click at [365, 31] on nz-tag "au" at bounding box center [376, 28] width 22 height 11
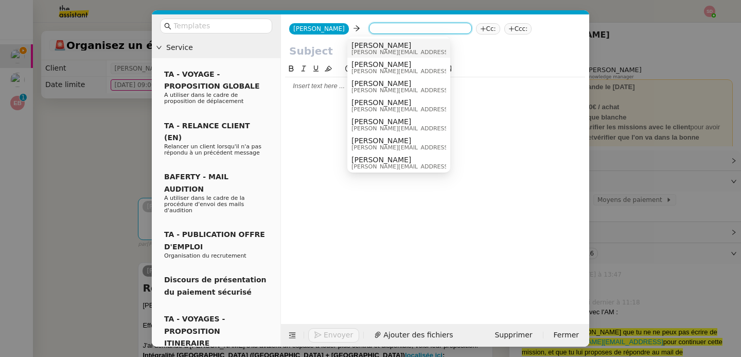
click at [326, 86] on div at bounding box center [435, 85] width 300 height 9
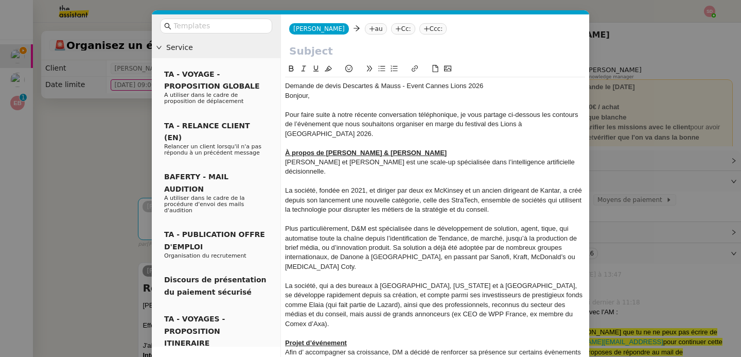
click at [326, 86] on div "Demande de devis Descartes & Mauss - Event Cannes Lions 2026" at bounding box center [435, 85] width 300 height 9
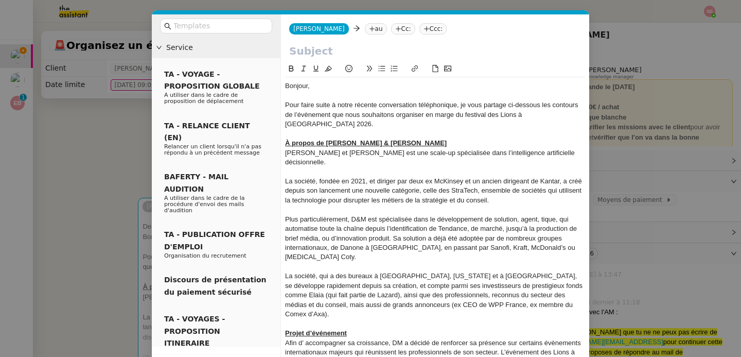
click at [321, 53] on input "text" at bounding box center [435, 50] width 292 height 15
paste input "Demande de devis Descartes & Mauss - Event Cannes Lions 2026"
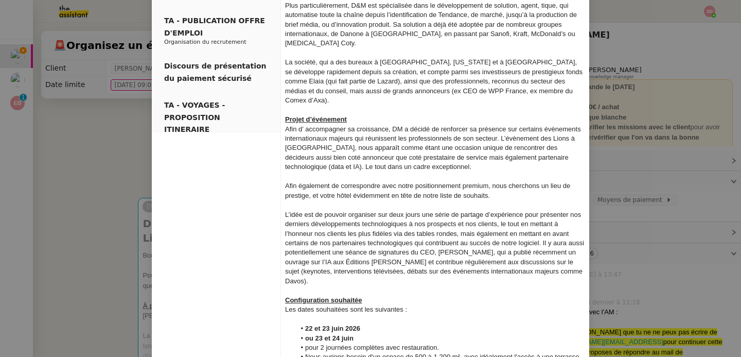
scroll to position [369, 0]
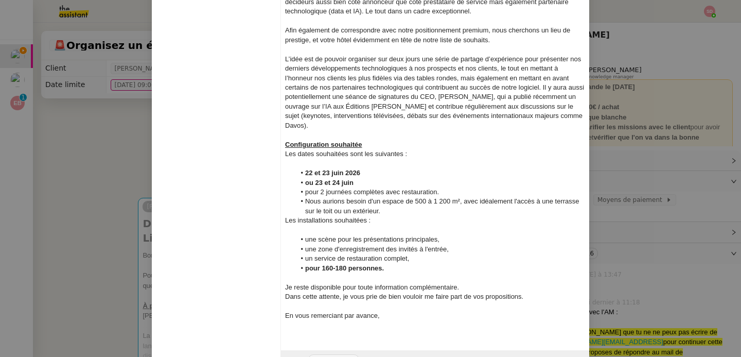
type input "Demande de devis Descartes & Mauss - Event Cannes Lions 2026"
click at [336, 169] on strong "22 et 23 juin 2026" at bounding box center [332, 173] width 55 height 8
click at [317, 159] on div at bounding box center [435, 163] width 300 height 9
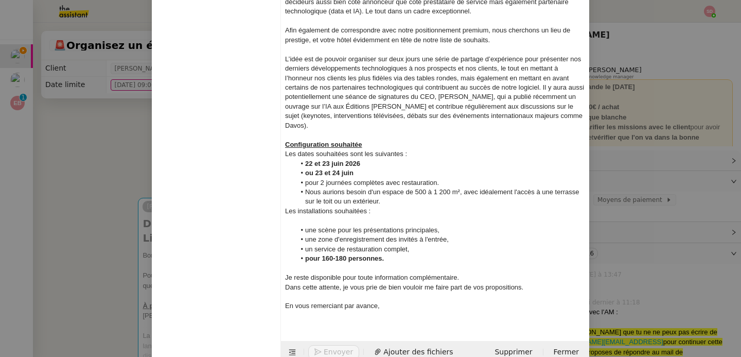
scroll to position [360, 0]
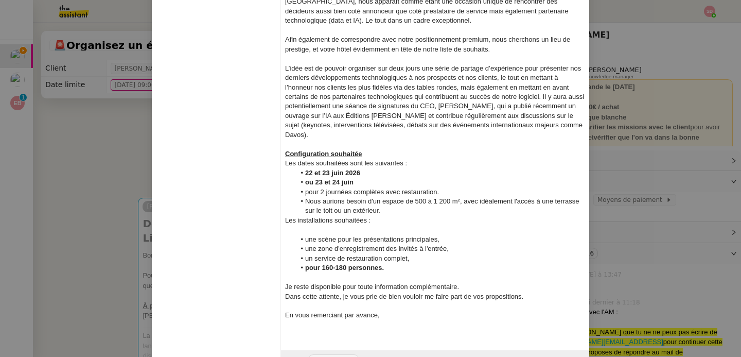
click at [348, 225] on div at bounding box center [435, 229] width 300 height 9
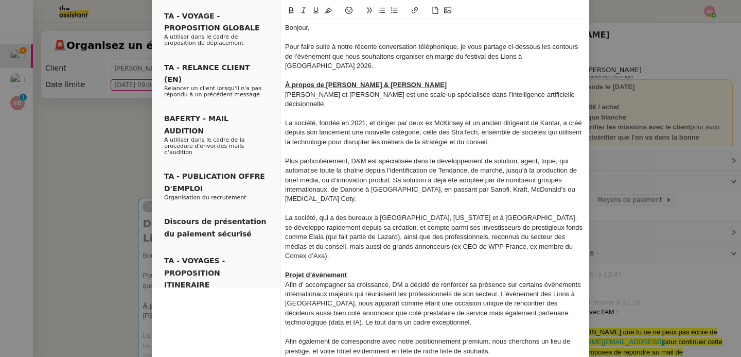
scroll to position [0, 0]
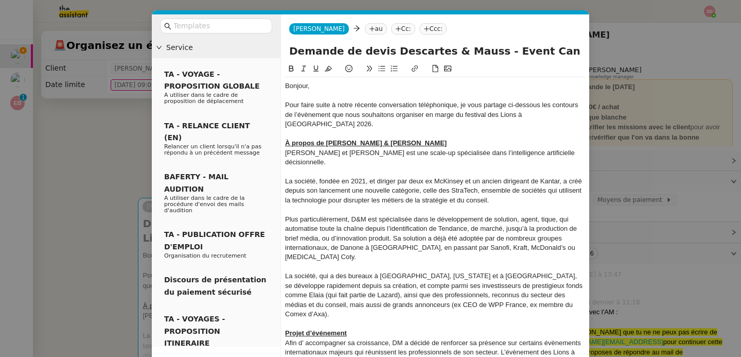
click at [365, 29] on nz-tag "au" at bounding box center [376, 28] width 22 height 11
paste input "[EMAIL_ADDRESS][DOMAIN_NAME]"
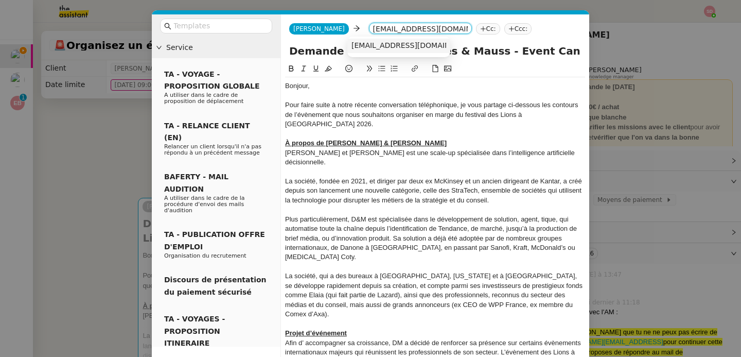
type input "[EMAIL_ADDRESS][DOMAIN_NAME]"
click at [380, 50] on div "[EMAIL_ADDRESS][DOMAIN_NAME]" at bounding box center [398, 45] width 95 height 9
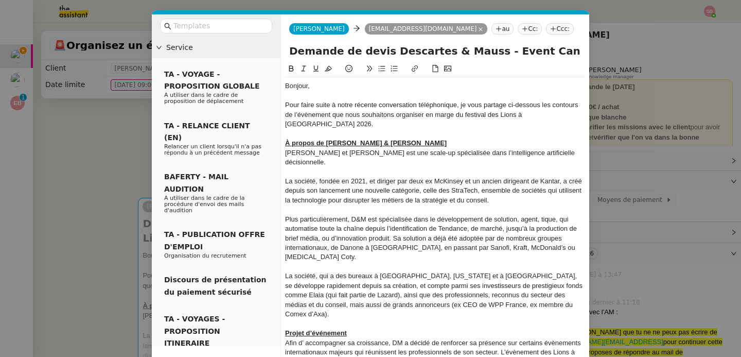
click at [422, 215] on div "Plus particulièrement, D&M est spécialisée dans le développement de solution, a…" at bounding box center [435, 238] width 300 height 47
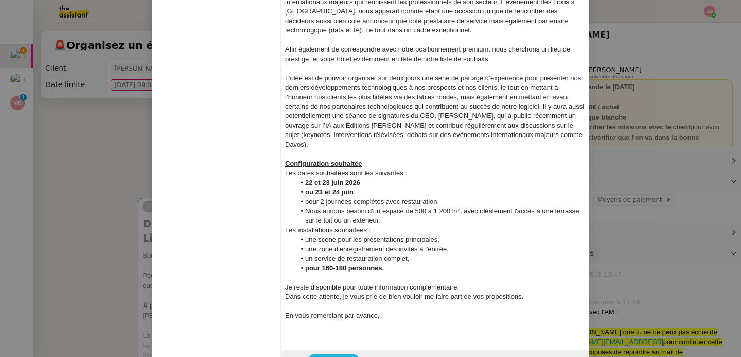
click at [339, 356] on span "Envoyer" at bounding box center [338, 362] width 29 height 12
click at [339, 356] on span "Confirmer l'envoi" at bounding box center [355, 362] width 62 height 12
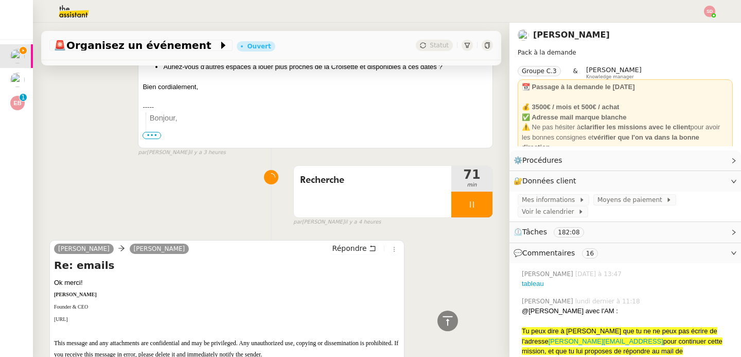
scroll to position [2532, 0]
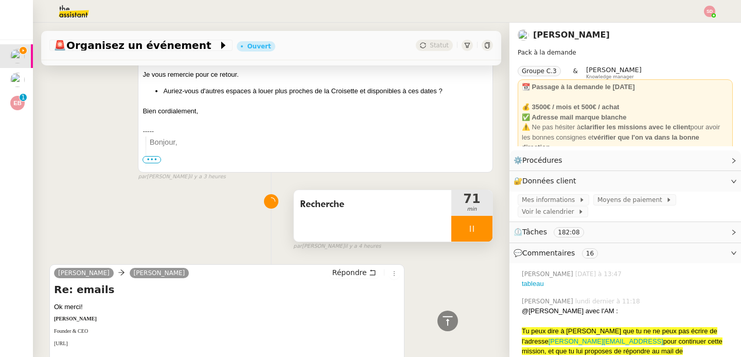
click at [485, 216] on div at bounding box center [471, 229] width 41 height 26
click at [485, 224] on icon at bounding box center [482, 228] width 8 height 8
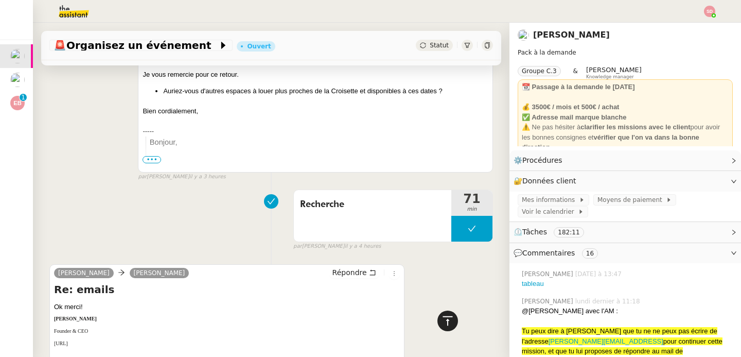
click at [441, 325] on icon at bounding box center [447, 320] width 12 height 12
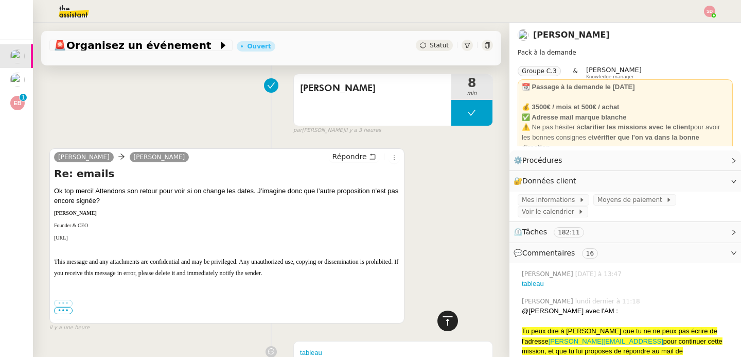
scroll to position [0, 0]
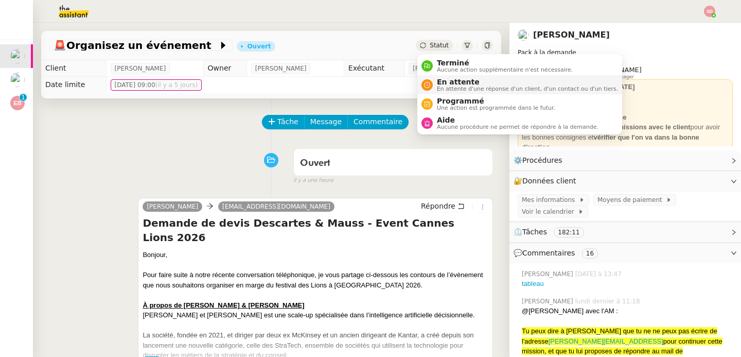
click at [435, 82] on div "En attente En attente d'une réponse d'un client, d'un contact ou d'un tiers." at bounding box center [525, 85] width 185 height 14
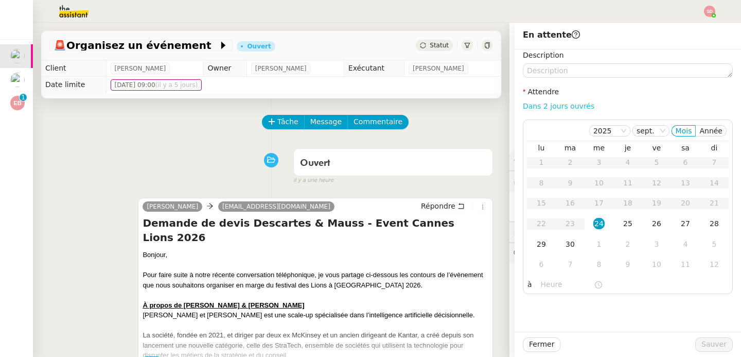
click at [551, 105] on link "Dans 2 jours ouvrés" at bounding box center [559, 106] width 72 height 8
click at [630, 220] on div "25" at bounding box center [627, 223] width 11 height 11
click at [552, 286] on input "07:00" at bounding box center [567, 284] width 53 height 12
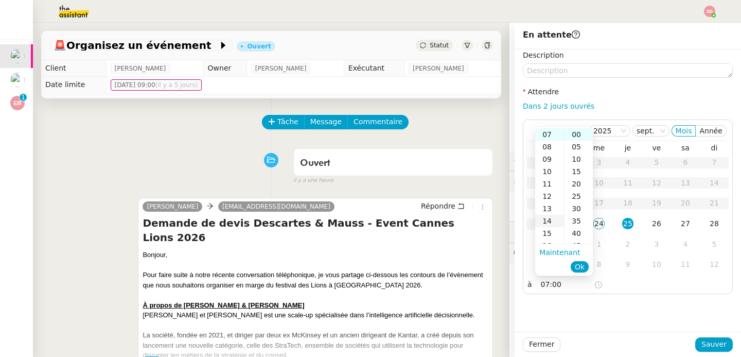
click at [549, 221] on div "14" at bounding box center [549, 221] width 29 height 12
click at [547, 145] on div "15" at bounding box center [549, 146] width 29 height 12
type input "15:00"
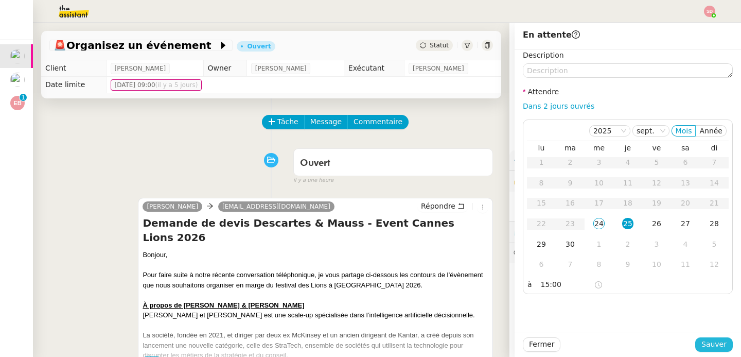
click at [715, 346] on span "Sauver" at bounding box center [713, 344] width 25 height 12
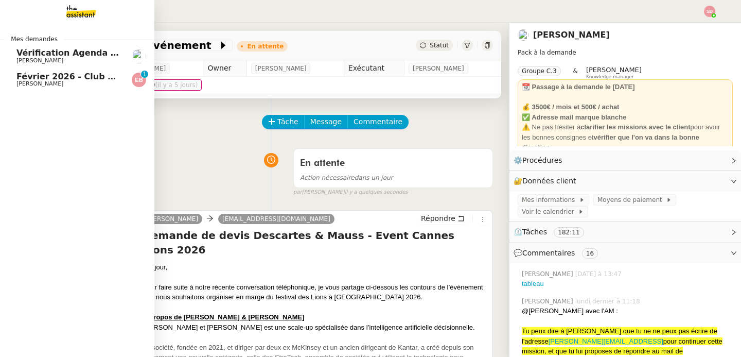
click at [17, 79] on span "Février 2026 - Club Med Valmorel" at bounding box center [93, 77] width 155 height 10
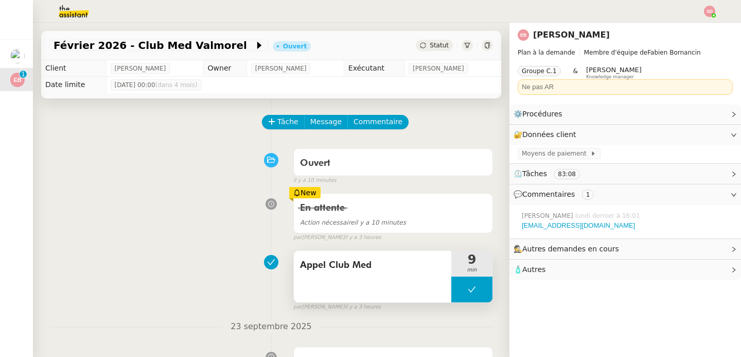
click at [456, 285] on button at bounding box center [471, 289] width 41 height 26
click at [456, 285] on div at bounding box center [461, 289] width 21 height 26
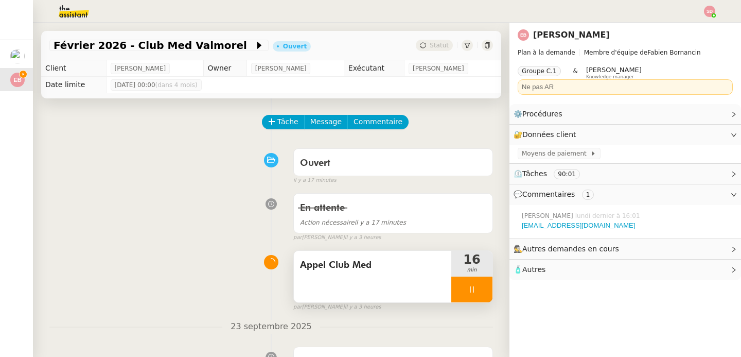
click at [477, 294] on div at bounding box center [471, 289] width 41 height 26
click at [477, 294] on button at bounding box center [482, 289] width 21 height 26
click at [467, 292] on button at bounding box center [471, 289] width 41 height 26
click at [461, 291] on icon at bounding box center [461, 289] width 8 height 8
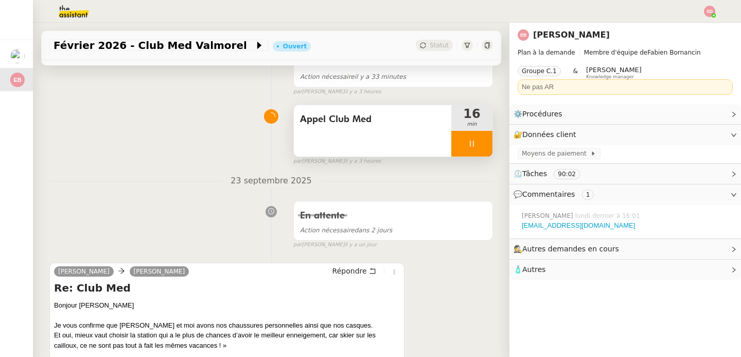
scroll to position [267, 0]
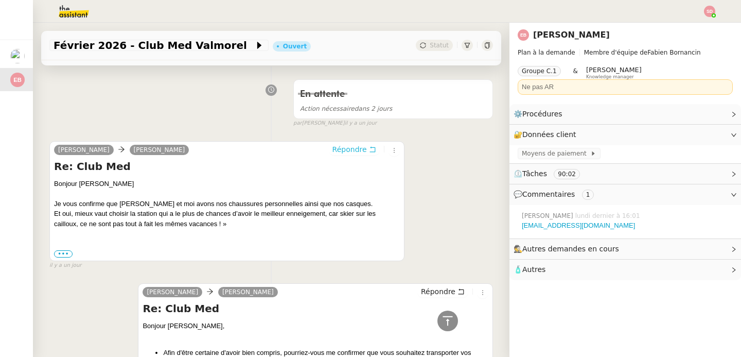
click at [353, 146] on span "Répondre" at bounding box center [349, 149] width 34 height 10
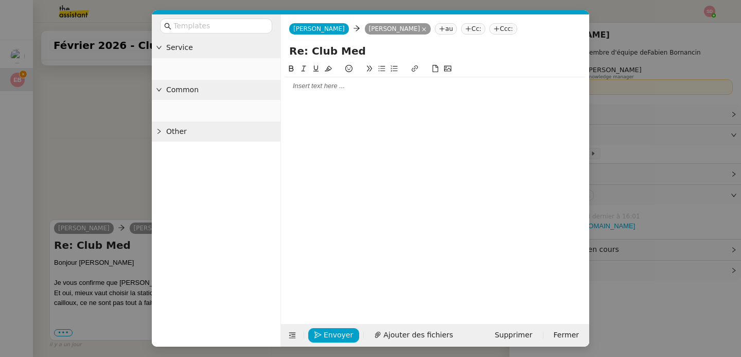
scroll to position [345, 0]
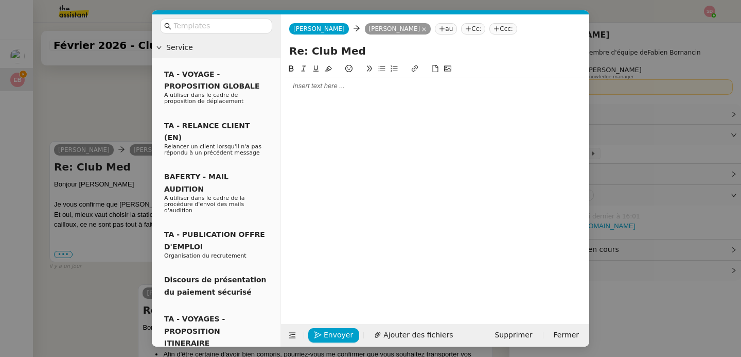
click at [312, 91] on div at bounding box center [435, 85] width 300 height 9
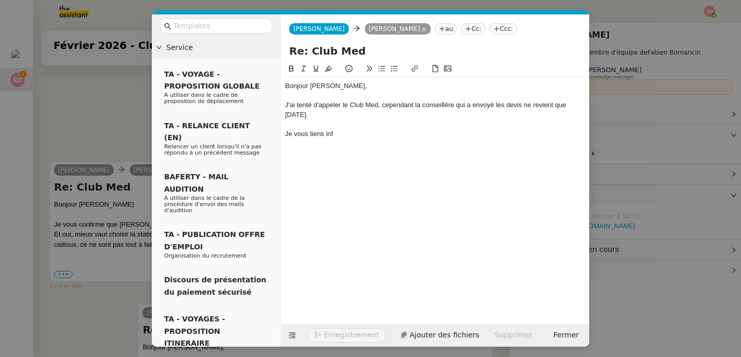
scroll to position [396, 0]
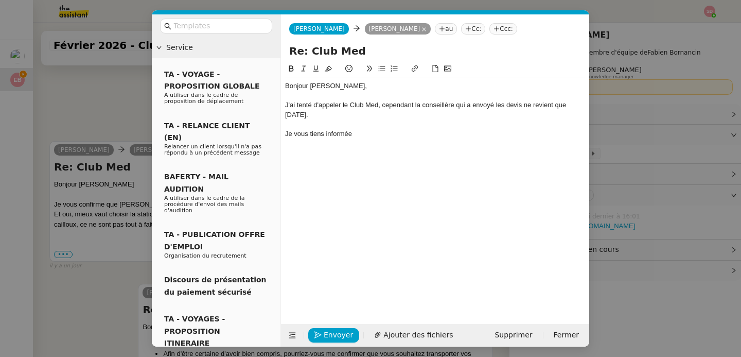
click at [323, 136] on div "Je vous tiens informée" at bounding box center [435, 133] width 300 height 9
click at [406, 134] on div "Je vous tiens donc informée" at bounding box center [435, 133] width 300 height 9
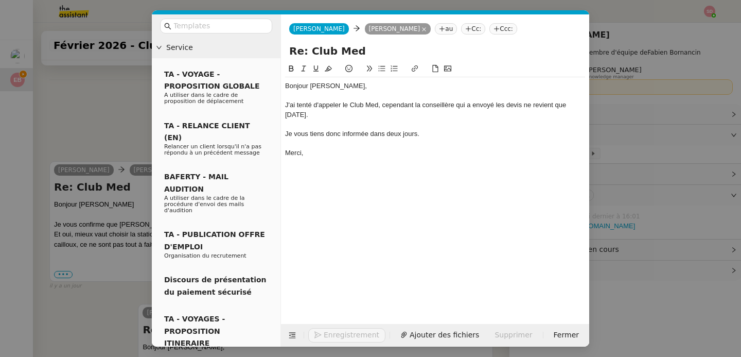
scroll to position [416, 0]
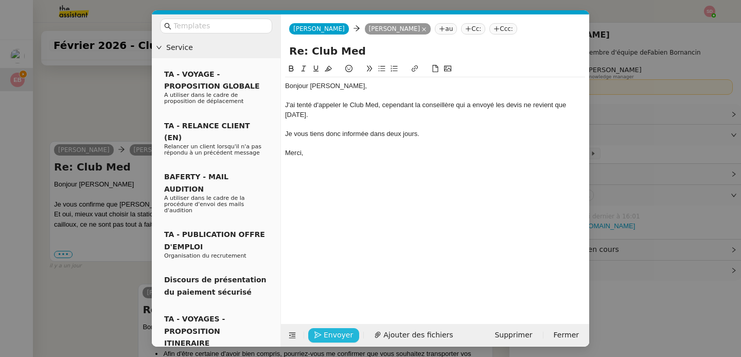
click at [326, 338] on span "Envoyer" at bounding box center [338, 335] width 29 height 12
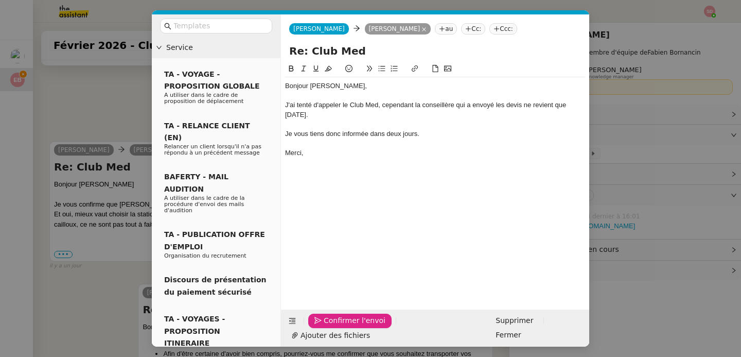
click at [326, 326] on span "Confirmer l'envoi" at bounding box center [355, 320] width 62 height 12
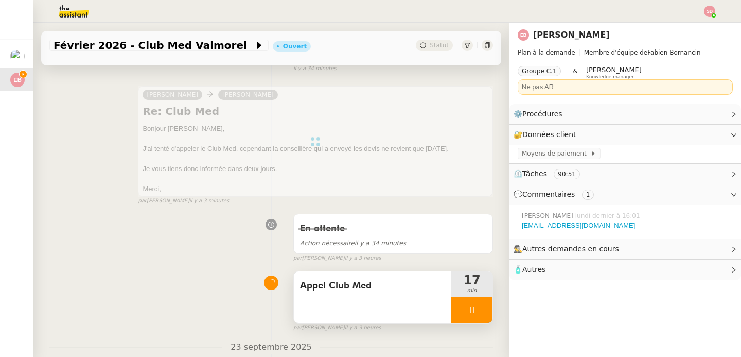
scroll to position [144, 0]
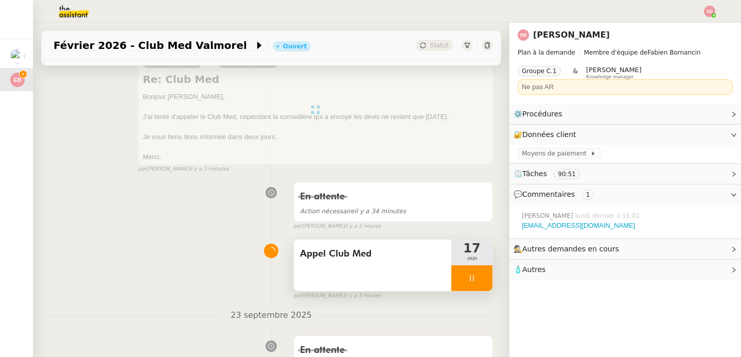
click at [475, 280] on icon at bounding box center [472, 278] width 8 height 8
click at [475, 280] on button at bounding box center [482, 278] width 21 height 26
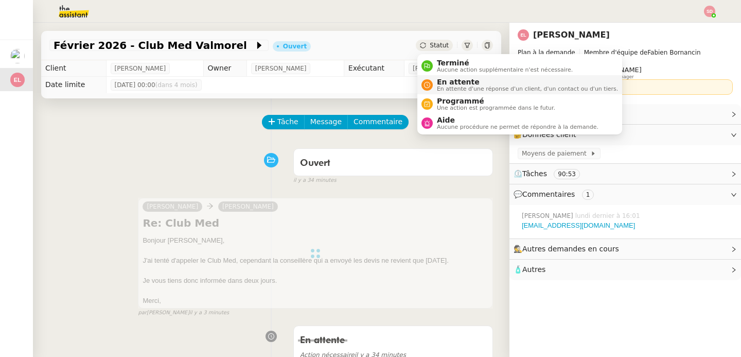
click at [432, 86] on nz-avatar at bounding box center [426, 84] width 11 height 11
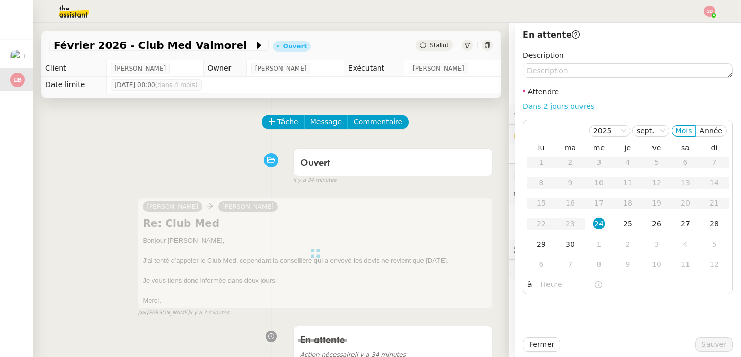
click at [552, 102] on link "Dans 2 jours ouvrés" at bounding box center [559, 106] width 72 height 8
type input "07:00"
click at [706, 344] on span "Sauver" at bounding box center [713, 344] width 25 height 12
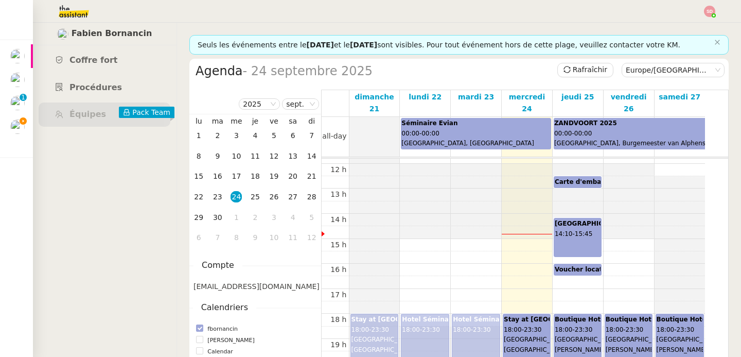
scroll to position [297, 0]
